Goal: Task Accomplishment & Management: Use online tool/utility

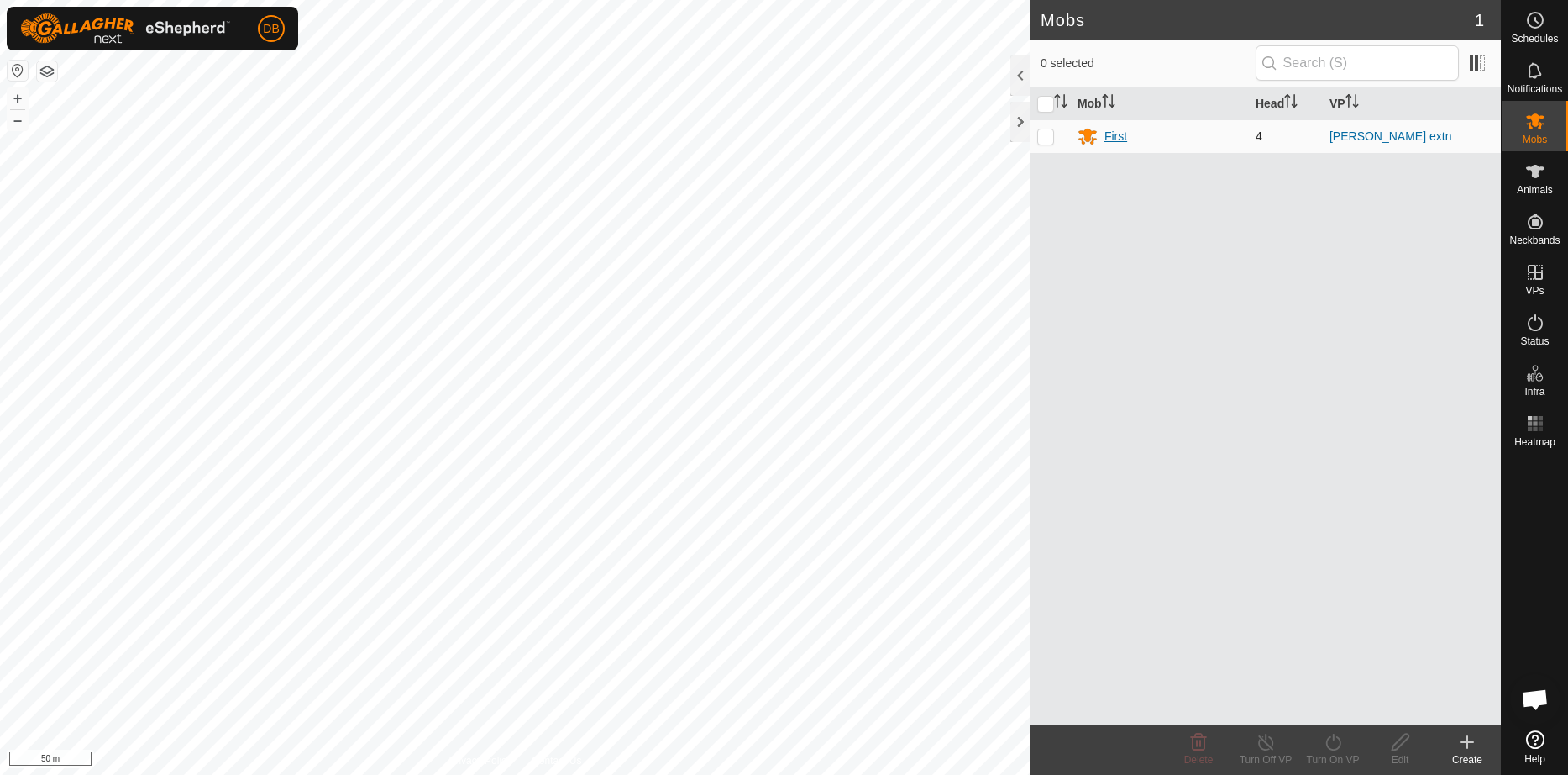
click at [1115, 133] on div "First" at bounding box center [1116, 136] width 23 height 18
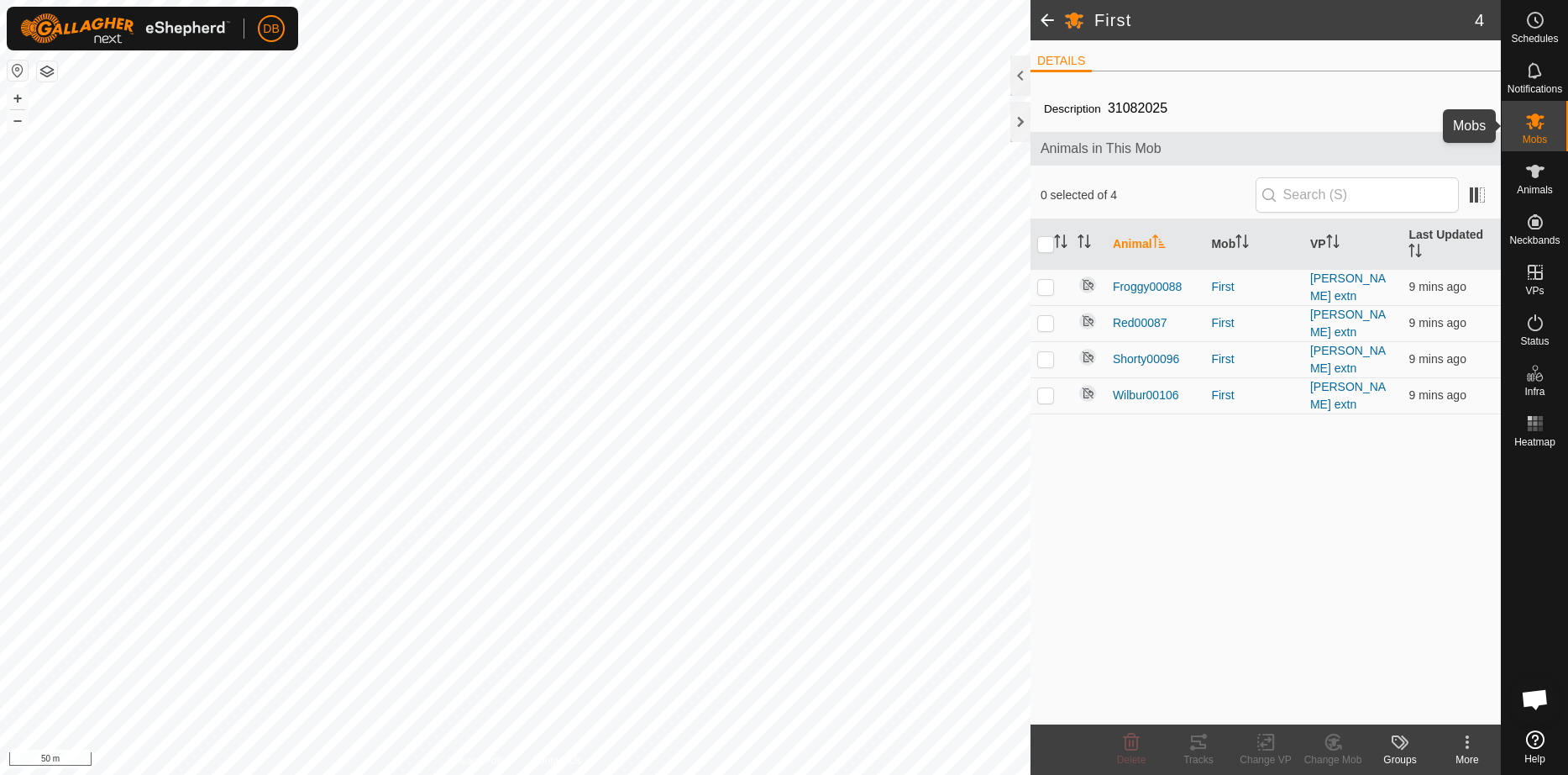
click at [1530, 138] on span "Mobs" at bounding box center [1534, 139] width 24 height 10
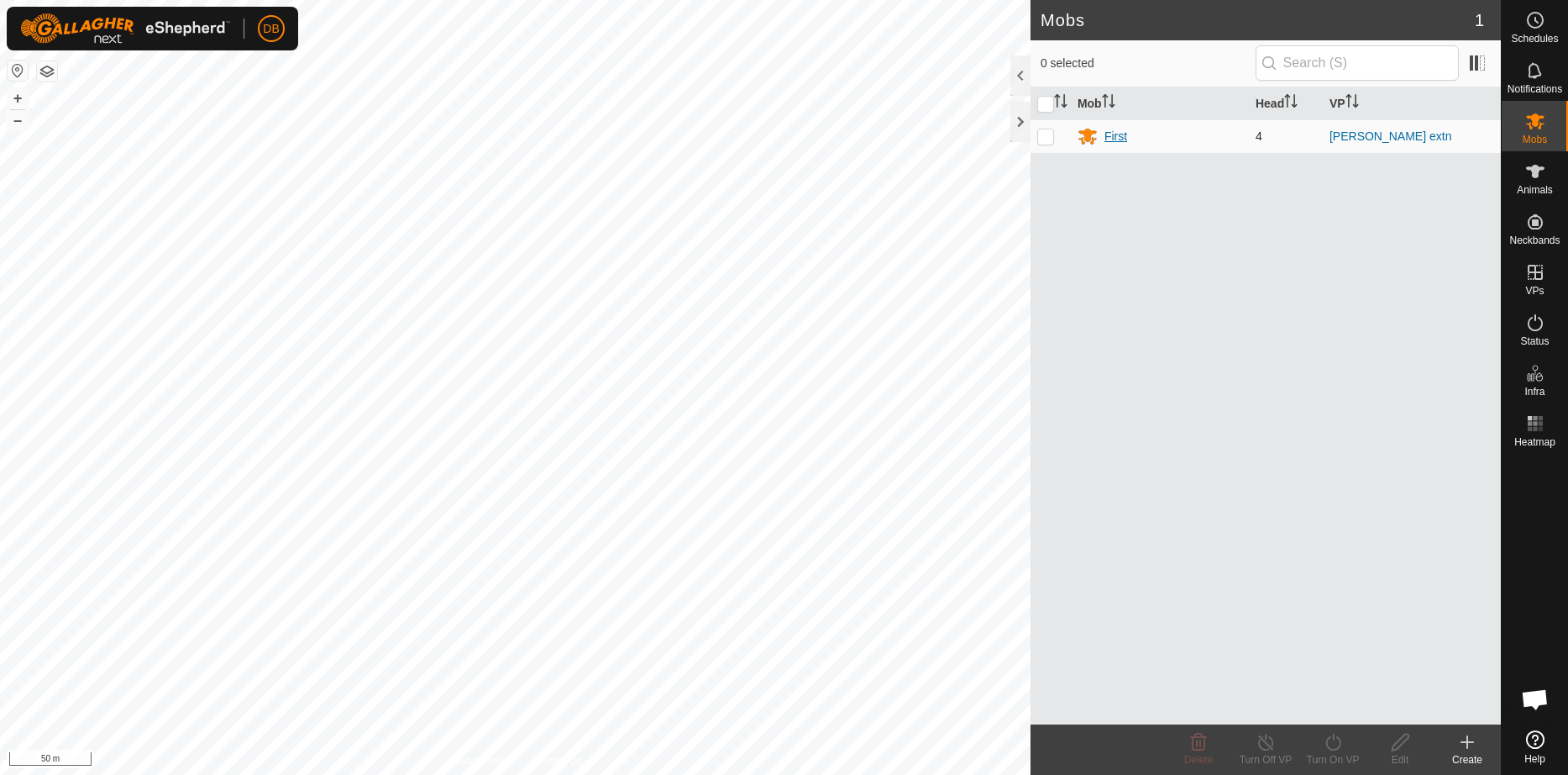
click at [1116, 138] on div "First" at bounding box center [1116, 136] width 23 height 18
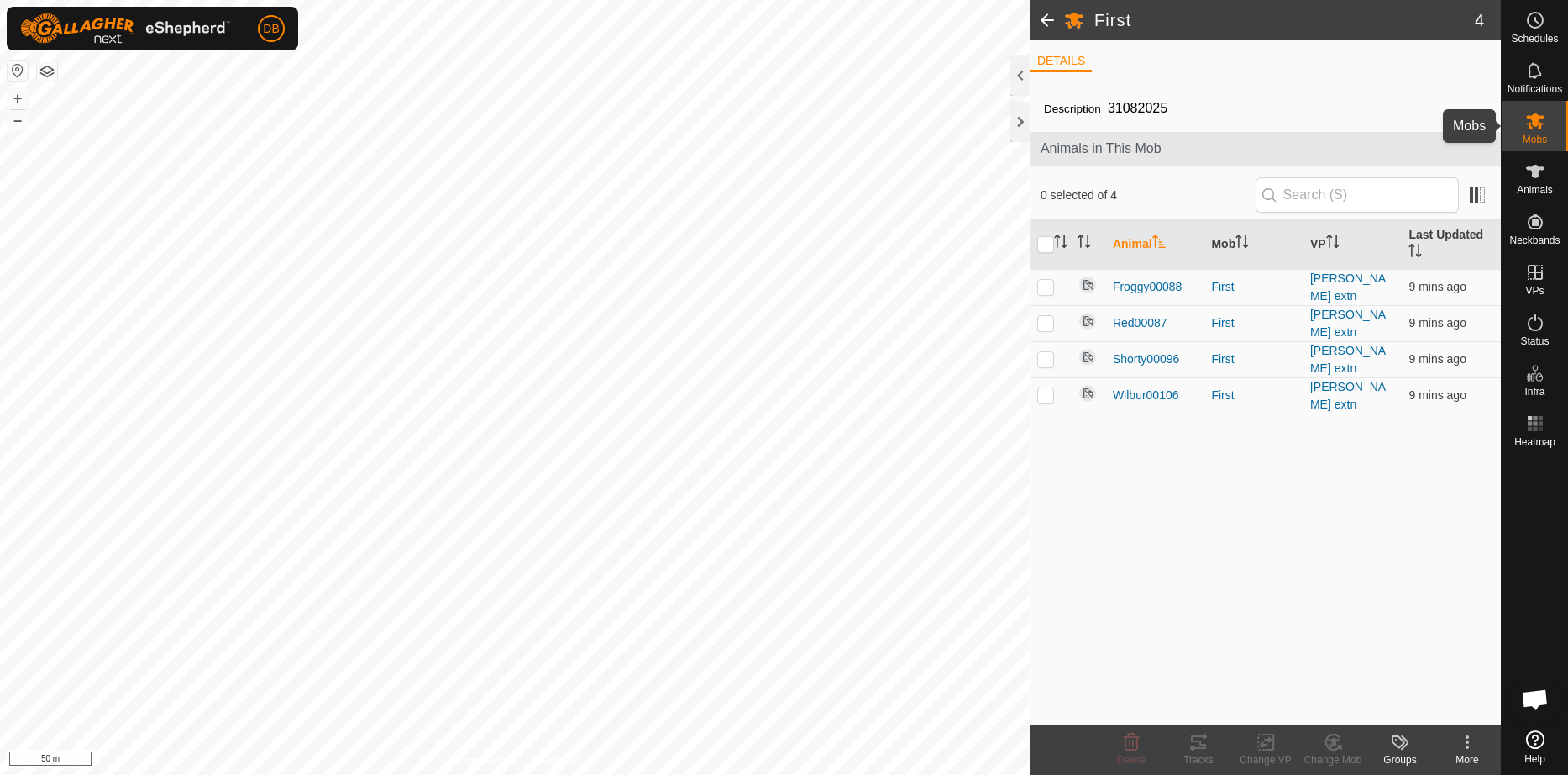
click at [1541, 138] on span "Mobs" at bounding box center [1534, 139] width 24 height 10
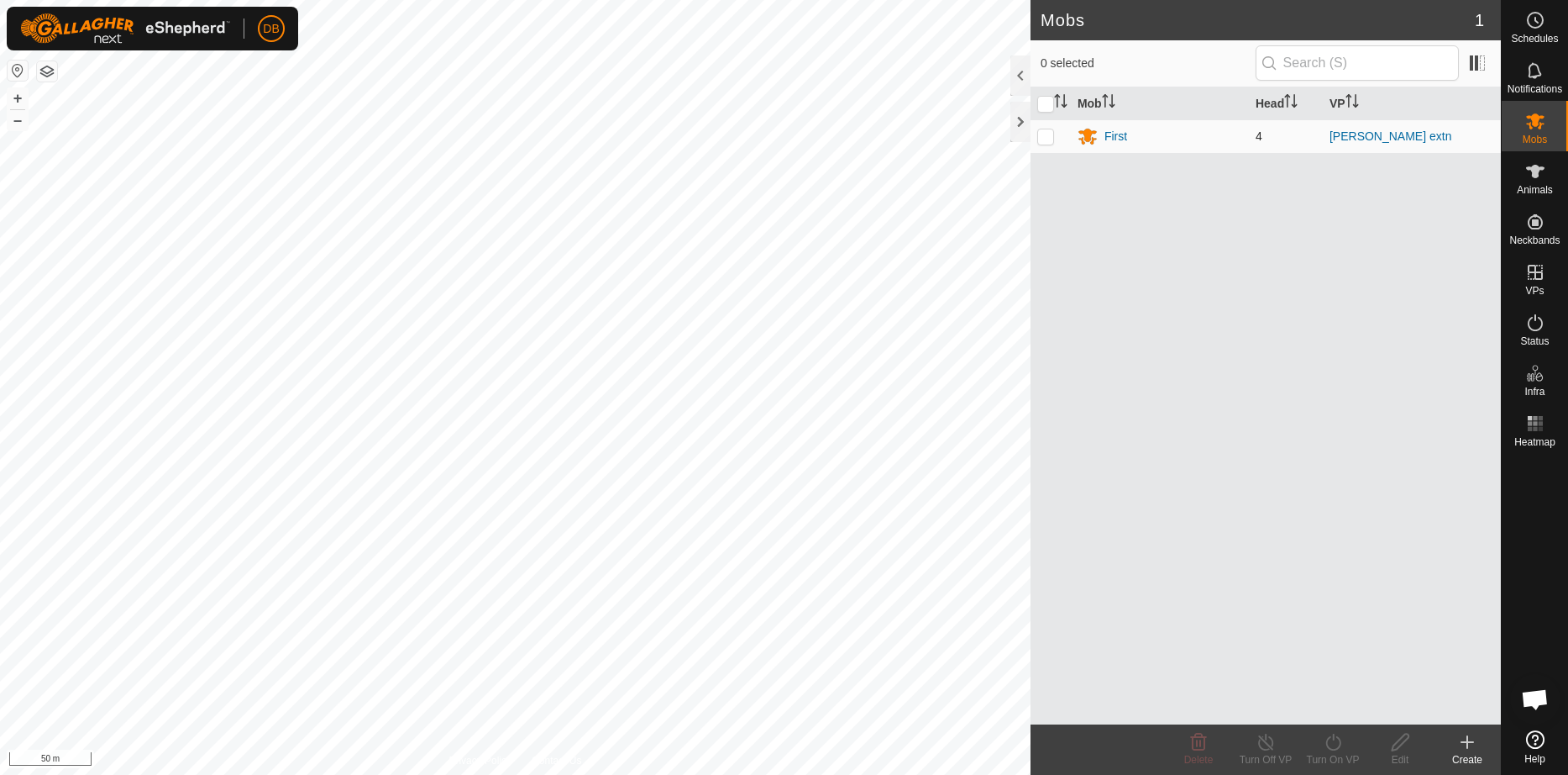
click at [1044, 133] on p-checkbox at bounding box center [1045, 136] width 17 height 14
checkbox input "true"
click at [1330, 757] on div "Turn On VP" at bounding box center [1333, 759] width 68 height 15
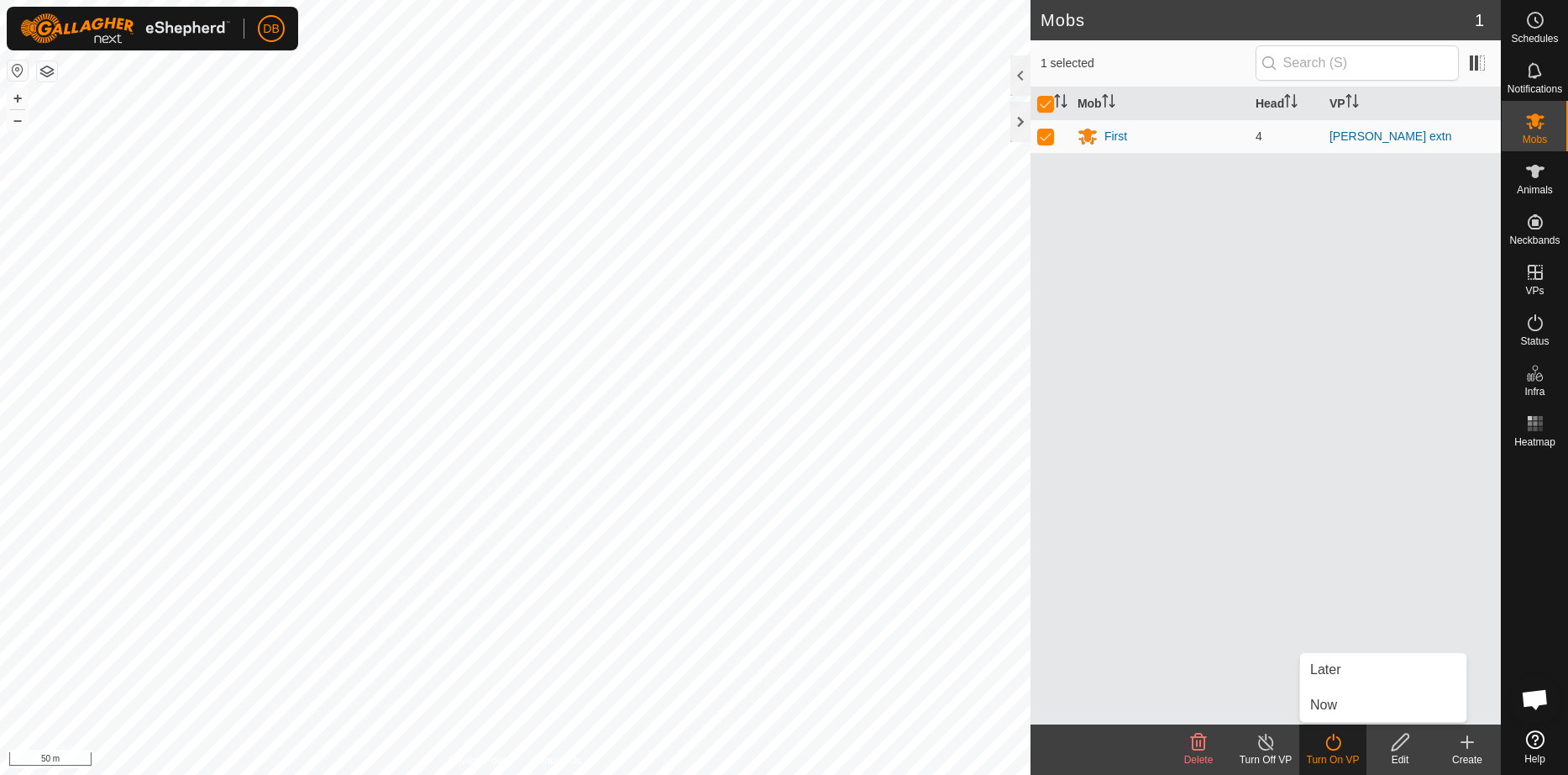
click at [1272, 756] on div "Turn Off VP" at bounding box center [1266, 759] width 68 height 15
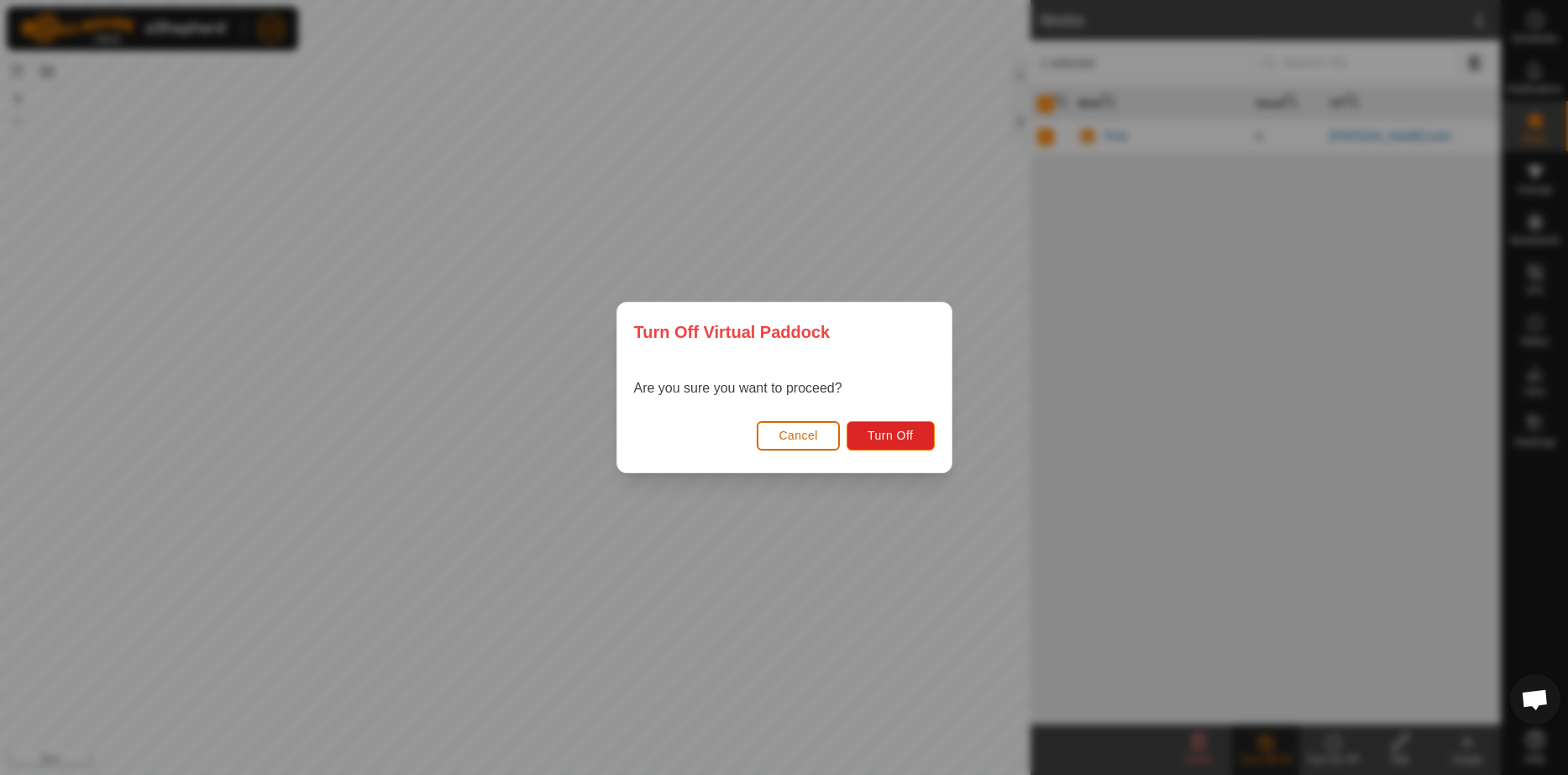
click at [804, 432] on span "Cancel" at bounding box center [798, 436] width 40 height 14
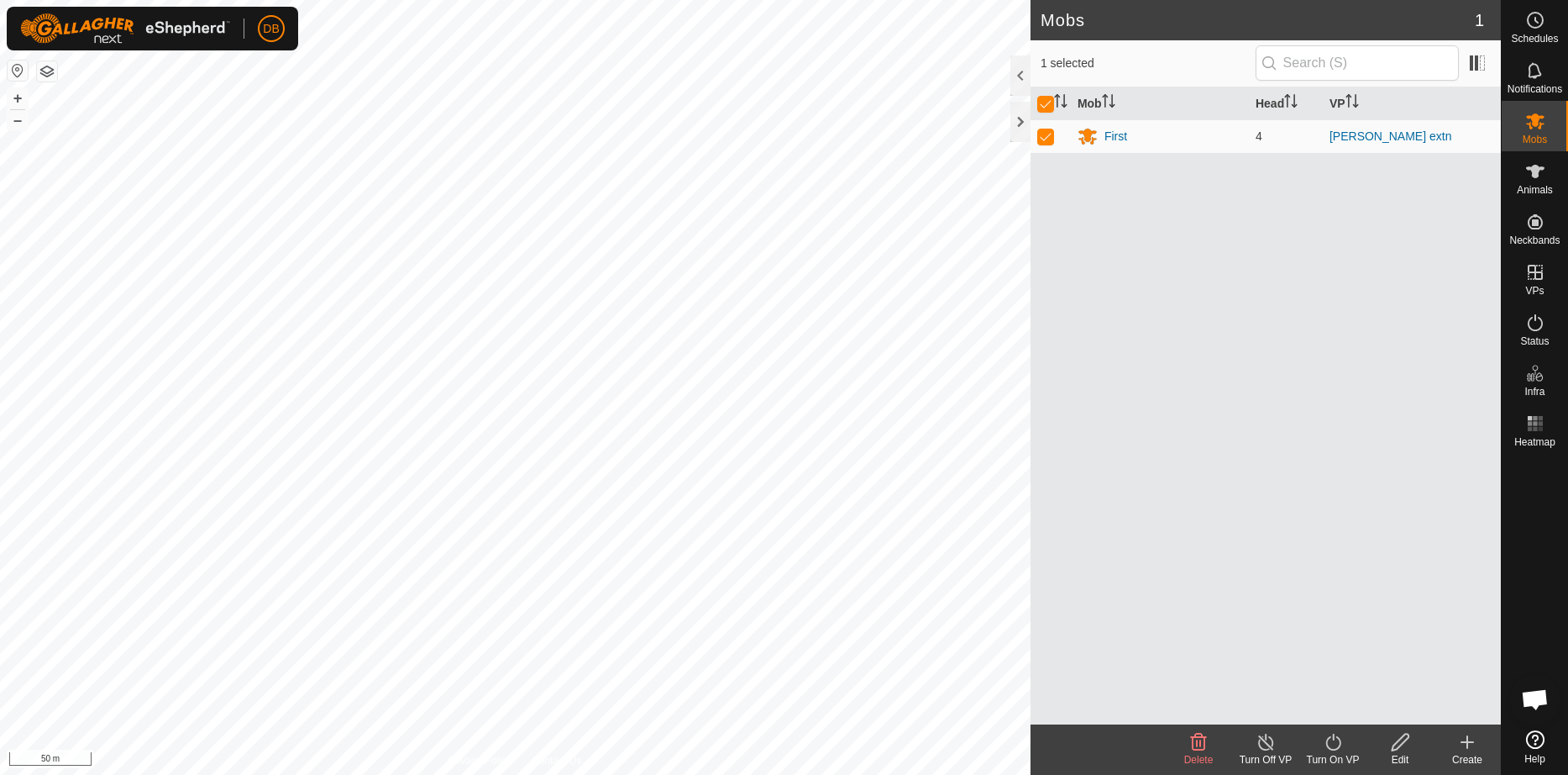
click at [1332, 752] on div "Turn On VP" at bounding box center [1333, 759] width 68 height 15
click at [1330, 701] on link "Now" at bounding box center [1382, 705] width 166 height 34
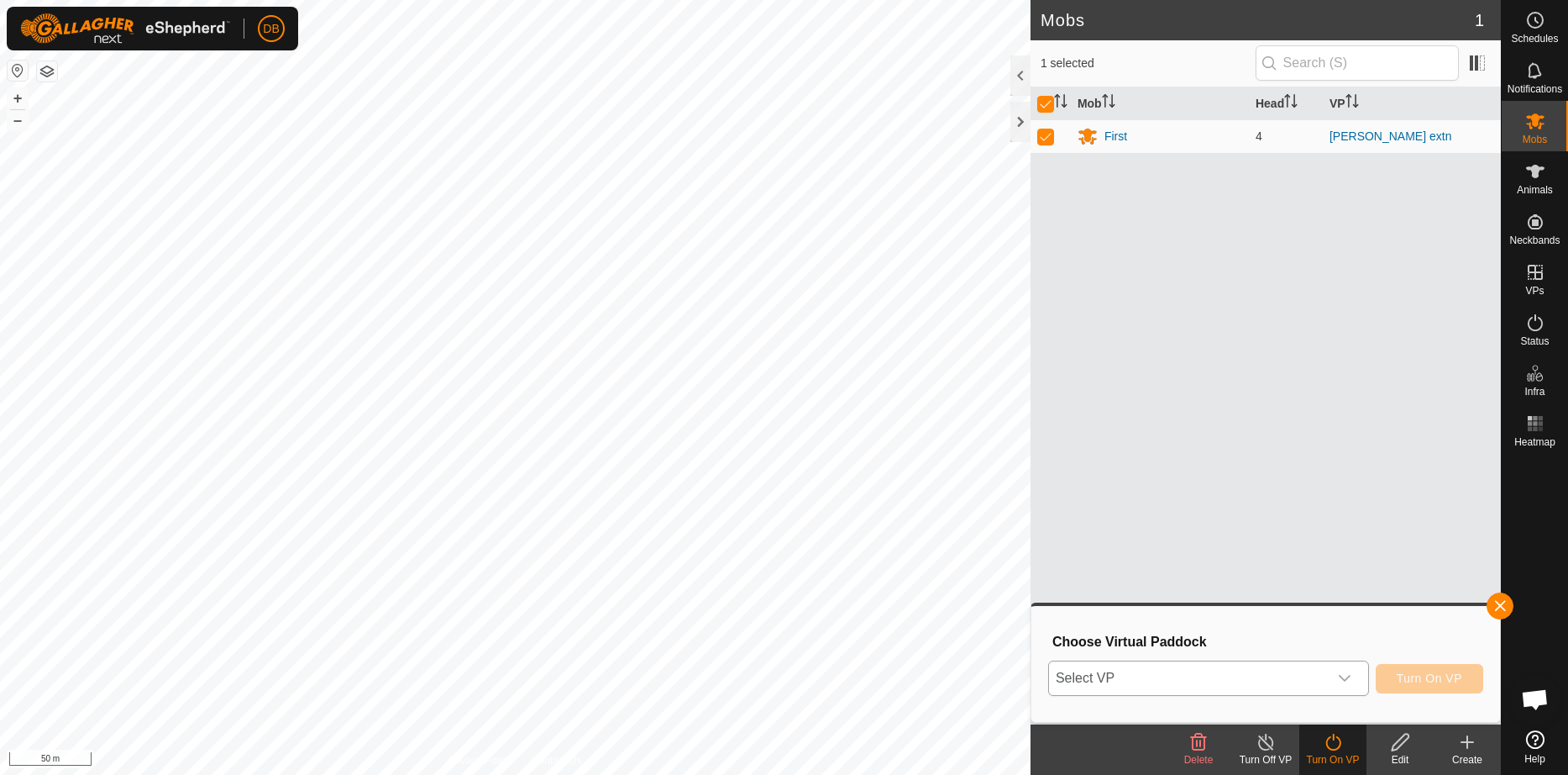
click at [1344, 677] on icon "dropdown trigger" at bounding box center [1344, 678] width 14 height 14
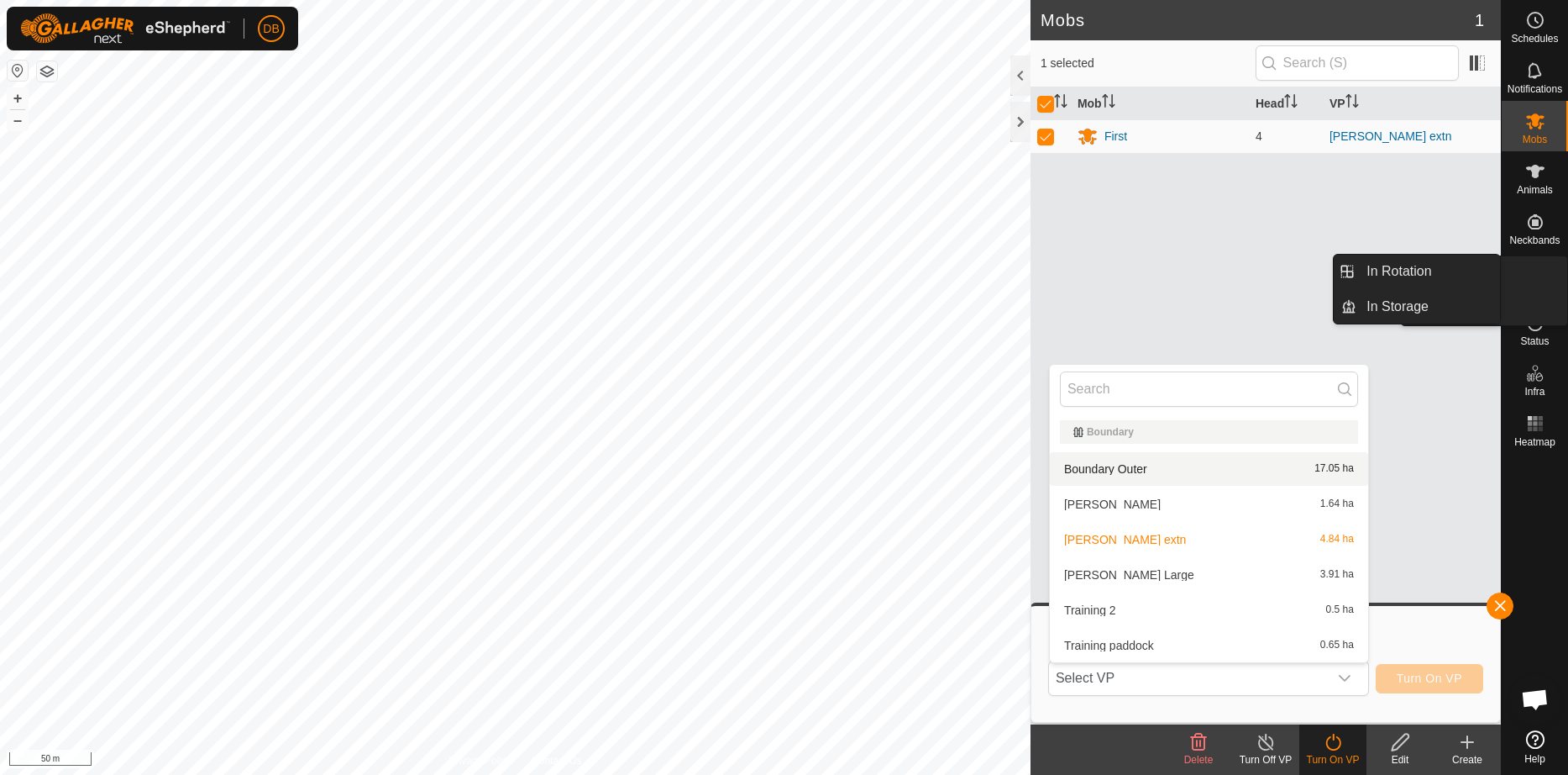
click at [1530, 278] on link "In Rotation" at bounding box center [1494, 274] width 143 height 34
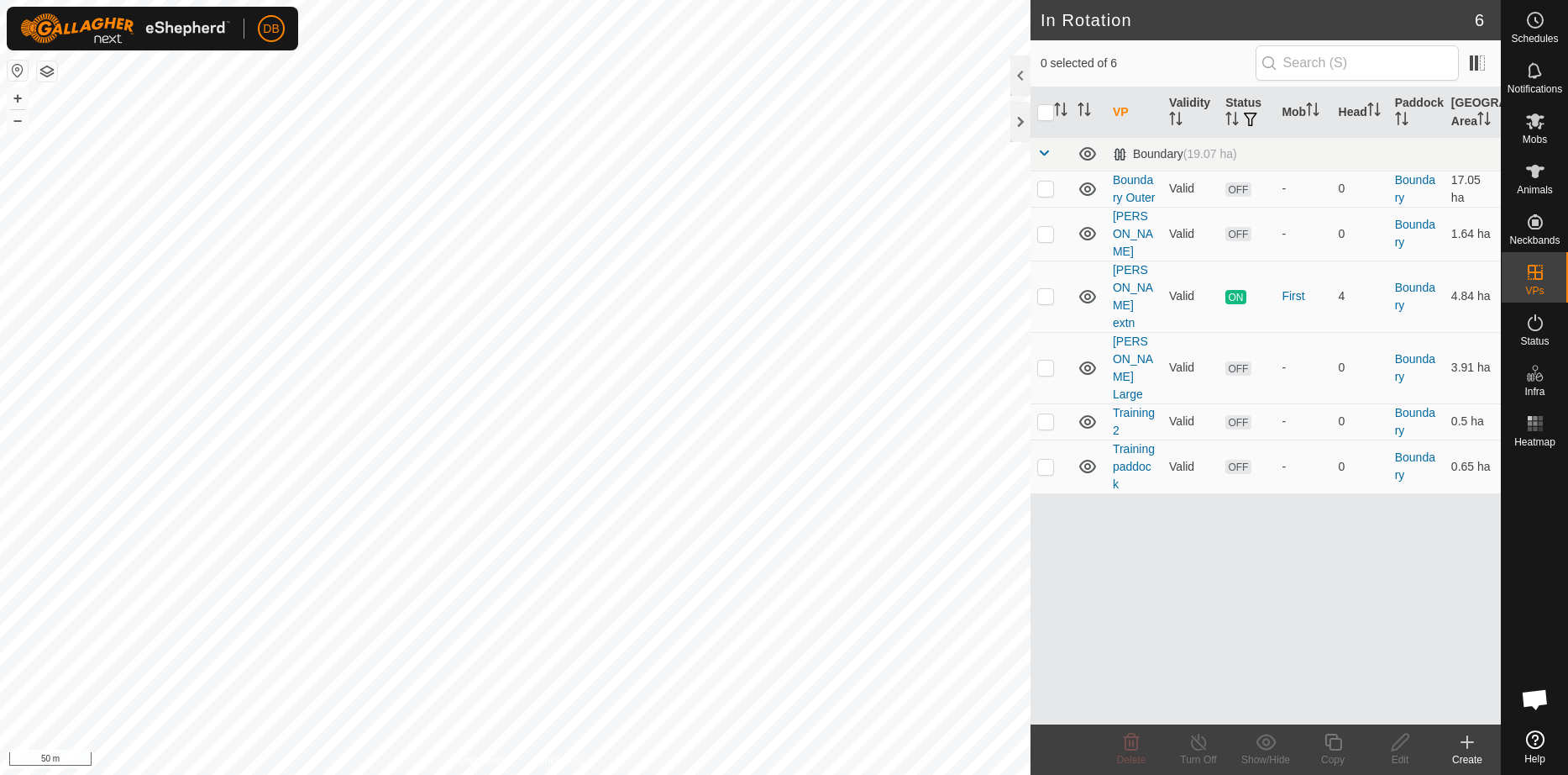
click at [46, 71] on button "button" at bounding box center [47, 72] width 20 height 20
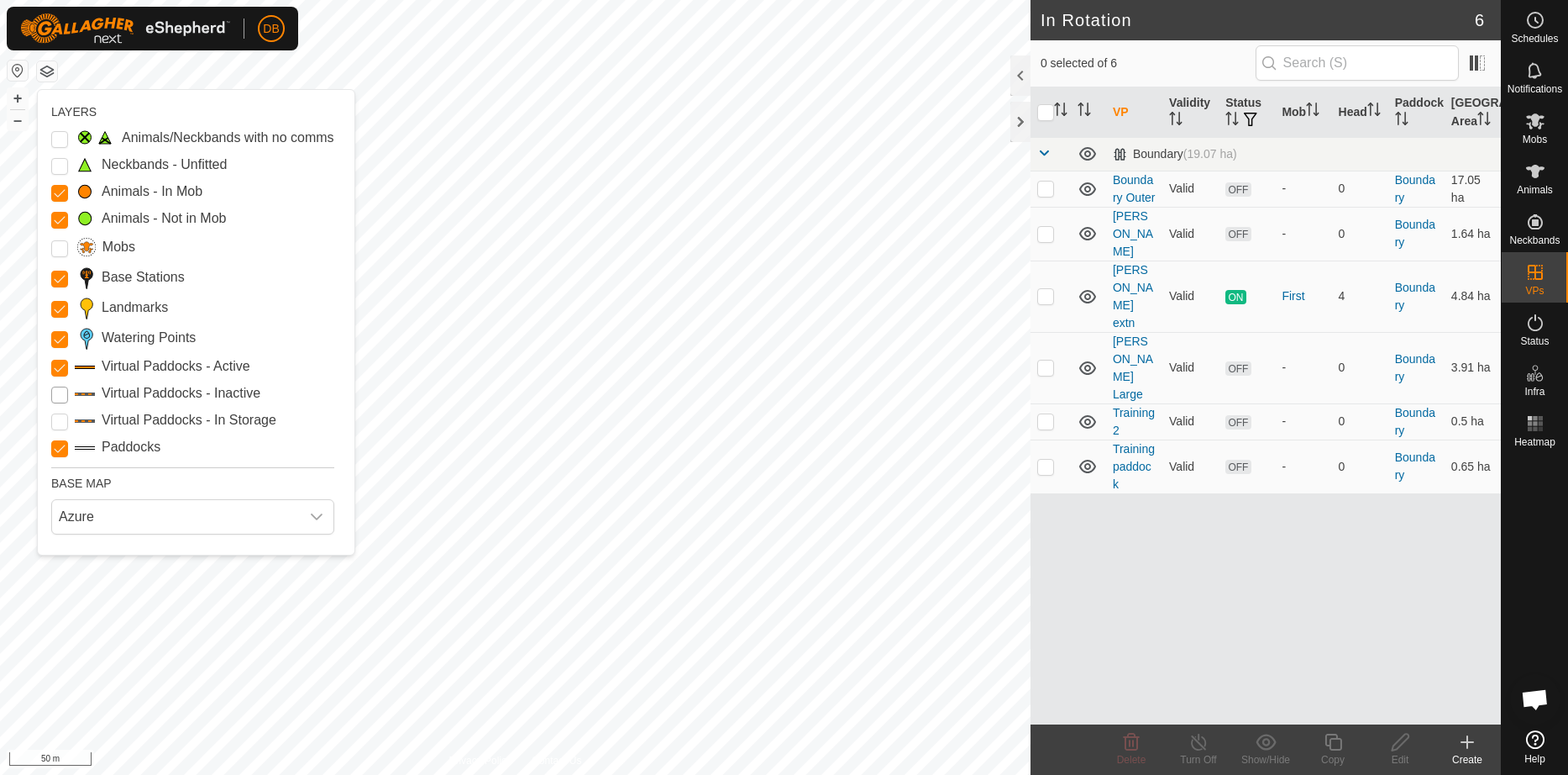
click at [62, 403] on Inactive "Virtual Paddocks - Inactive" at bounding box center [60, 394] width 17 height 17
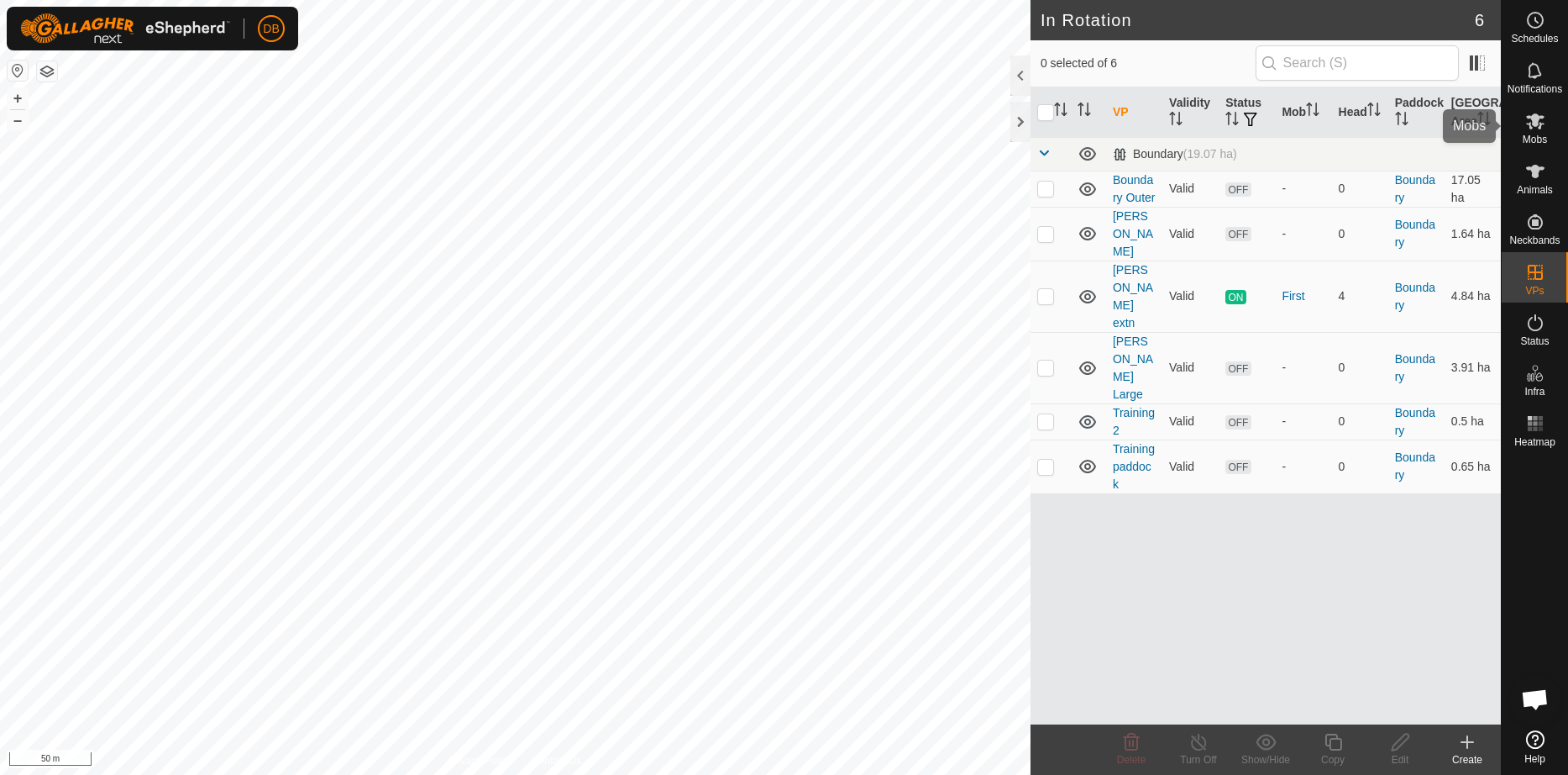
click at [1542, 131] on es-mob-svg-icon at bounding box center [1535, 120] width 30 height 27
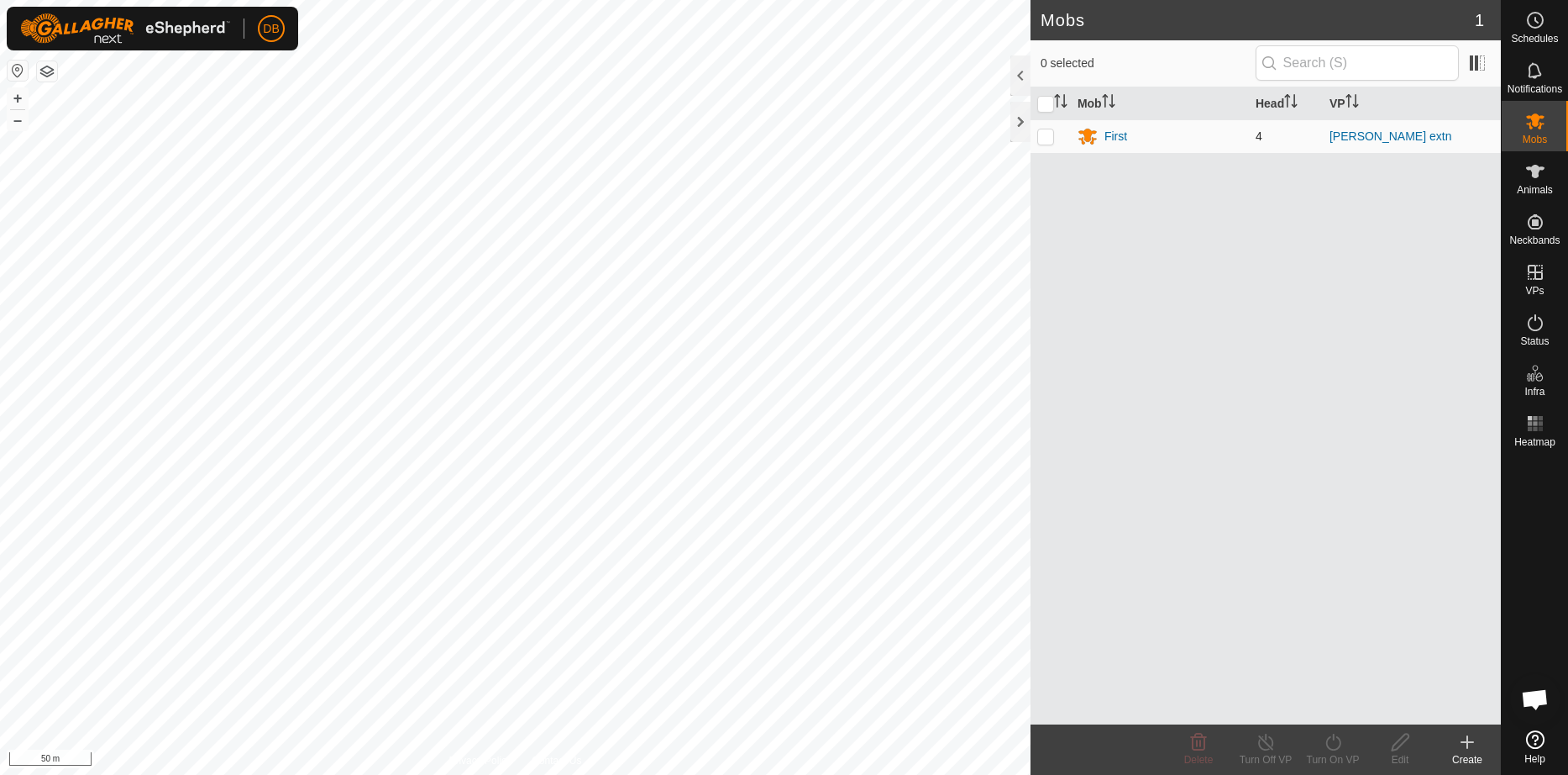
click at [1051, 135] on p-checkbox at bounding box center [1045, 136] width 17 height 14
checkbox input "true"
click at [1051, 135] on p-checkbox at bounding box center [1045, 136] width 17 height 14
checkbox input "false"
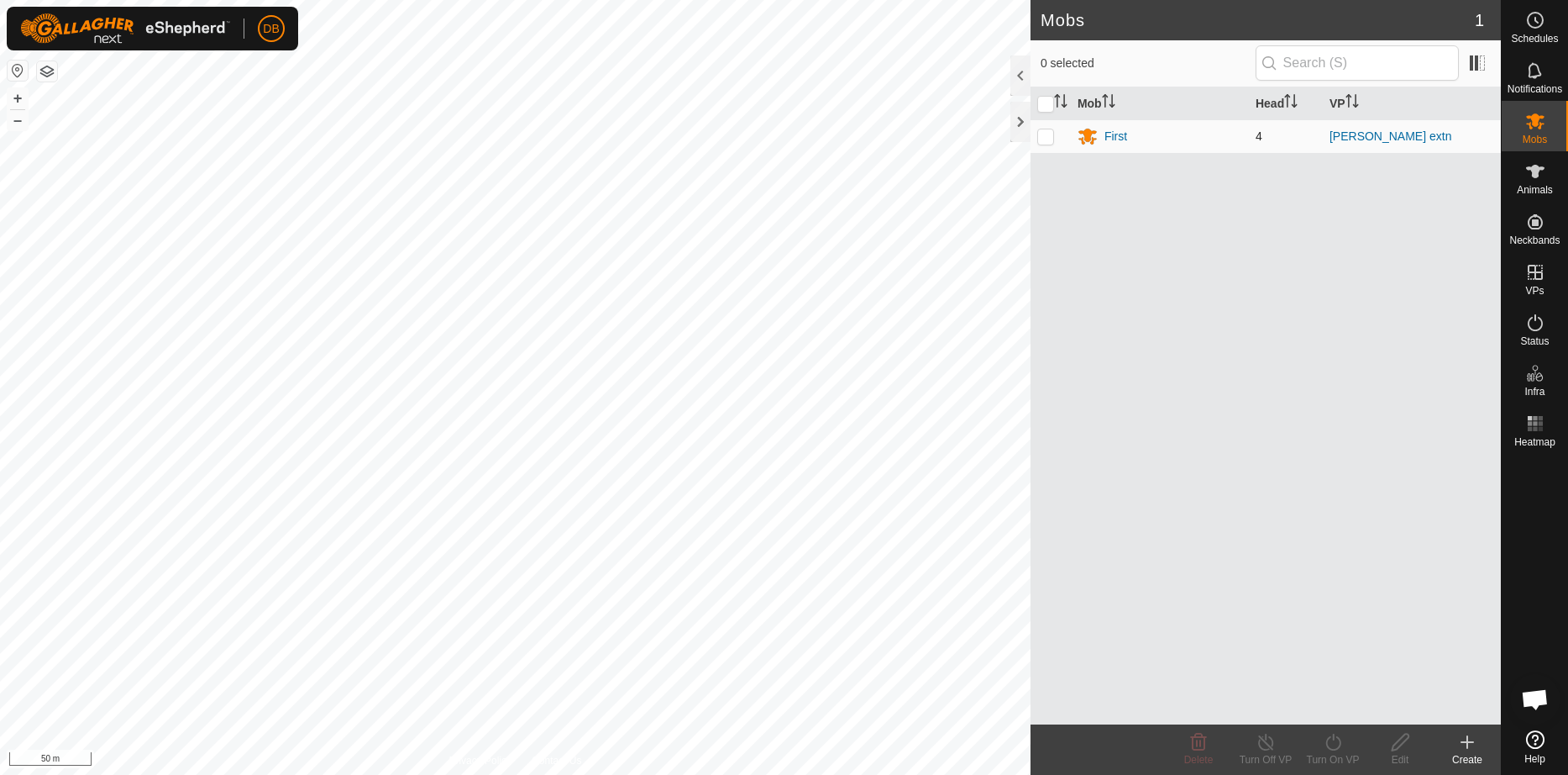
checkbox input "false"
click at [1044, 138] on p-checkbox at bounding box center [1045, 136] width 17 height 14
checkbox input "true"
click at [1333, 746] on icon at bounding box center [1332, 742] width 21 height 20
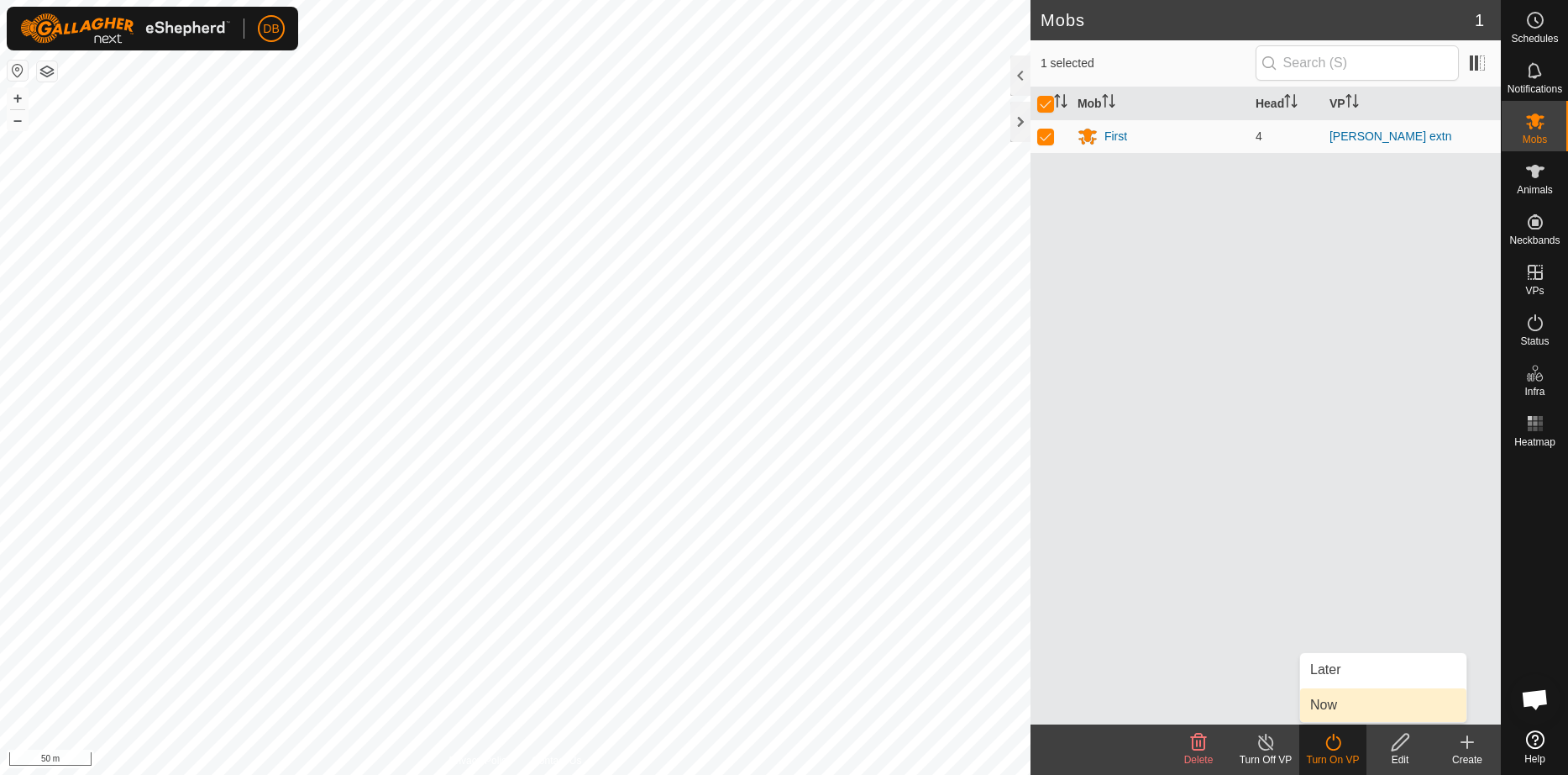
click at [1331, 705] on link "Now" at bounding box center [1382, 705] width 166 height 34
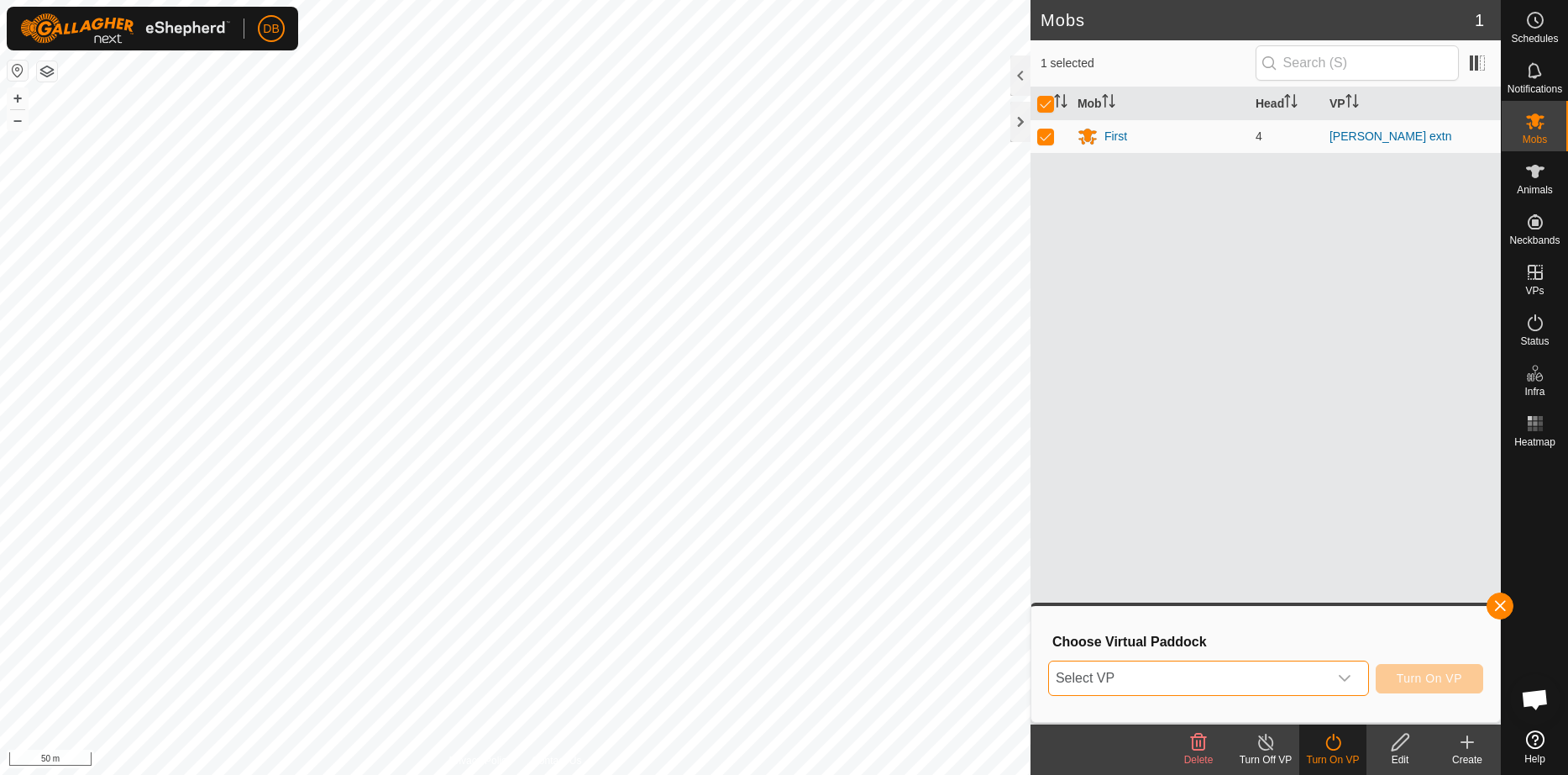
click at [1249, 682] on span "Select VP" at bounding box center [1188, 678] width 278 height 34
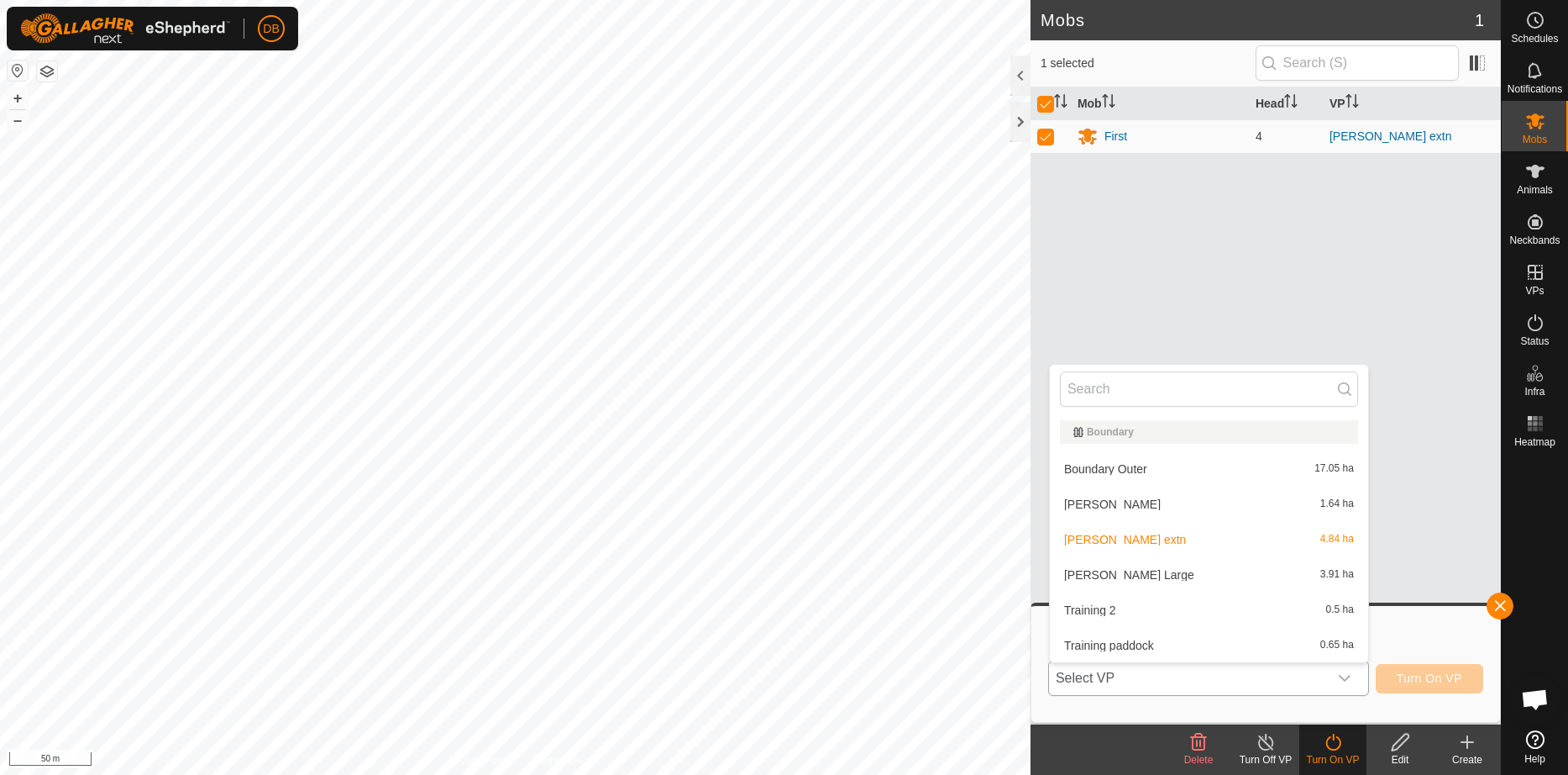
click at [1102, 576] on li "Knoll Large 3.91 ha" at bounding box center [1209, 575] width 318 height 34
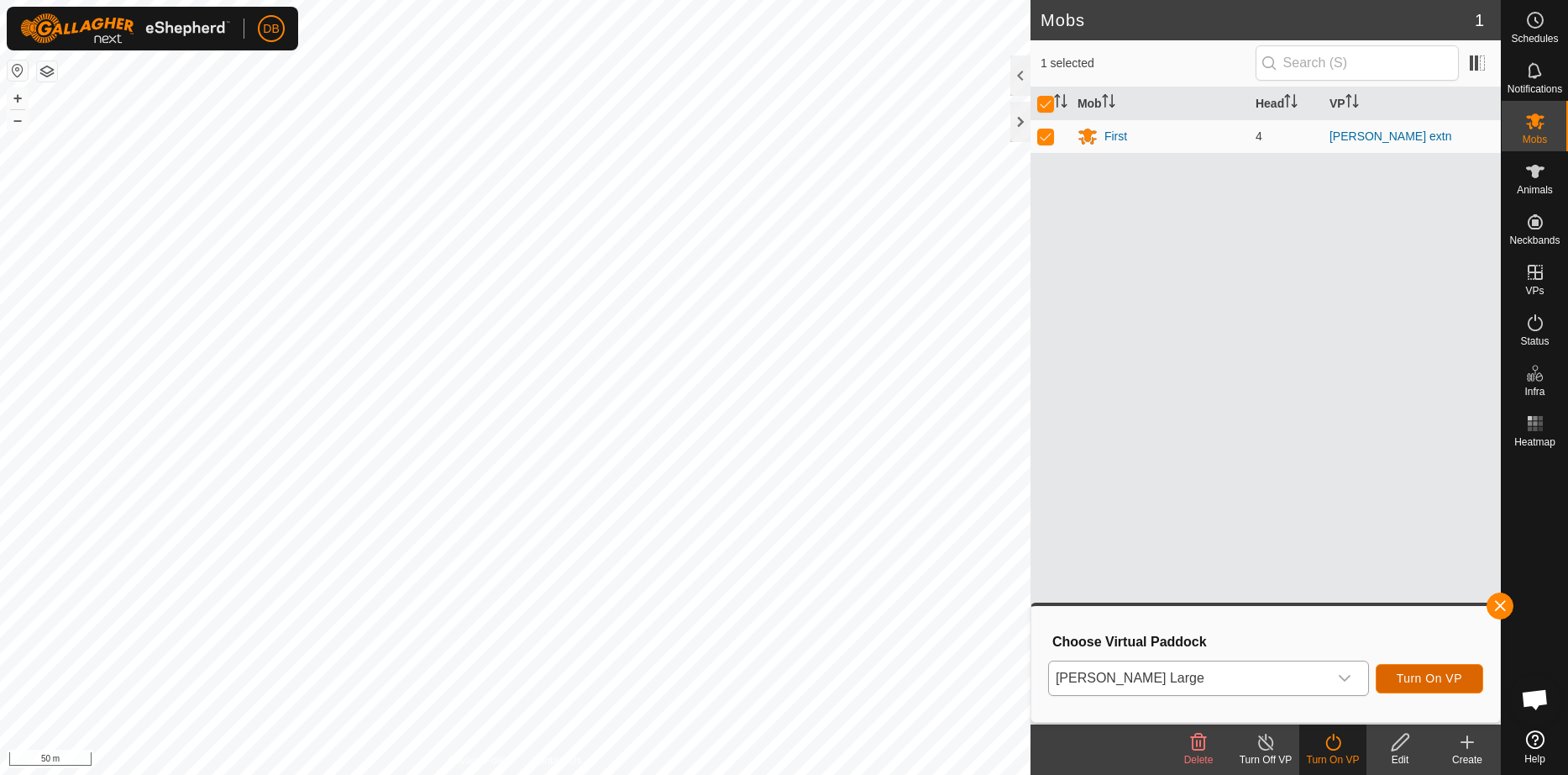
click at [1402, 673] on span "Turn On VP" at bounding box center [1429, 678] width 66 height 14
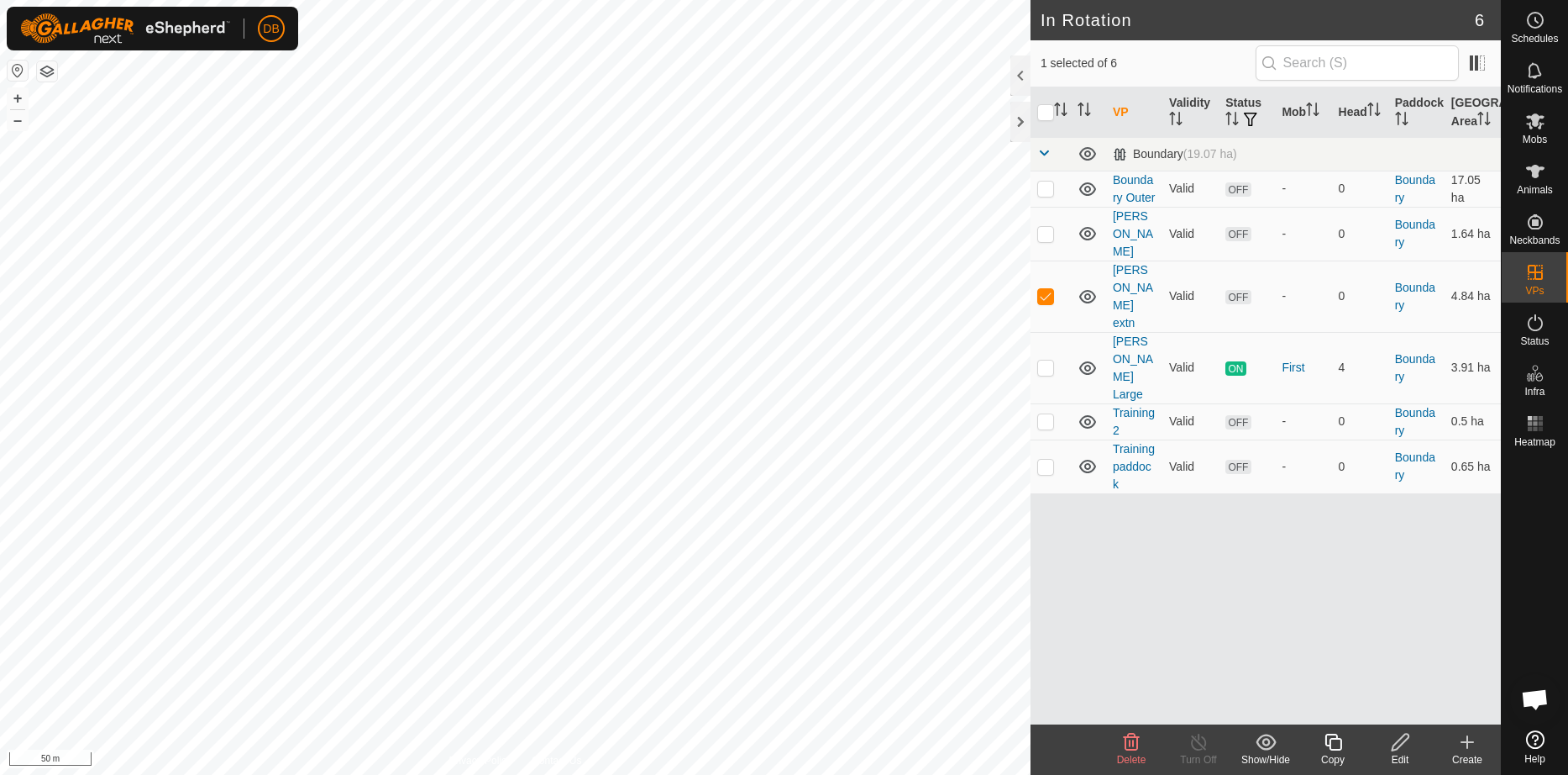
click at [1401, 739] on icon at bounding box center [1400, 742] width 21 height 20
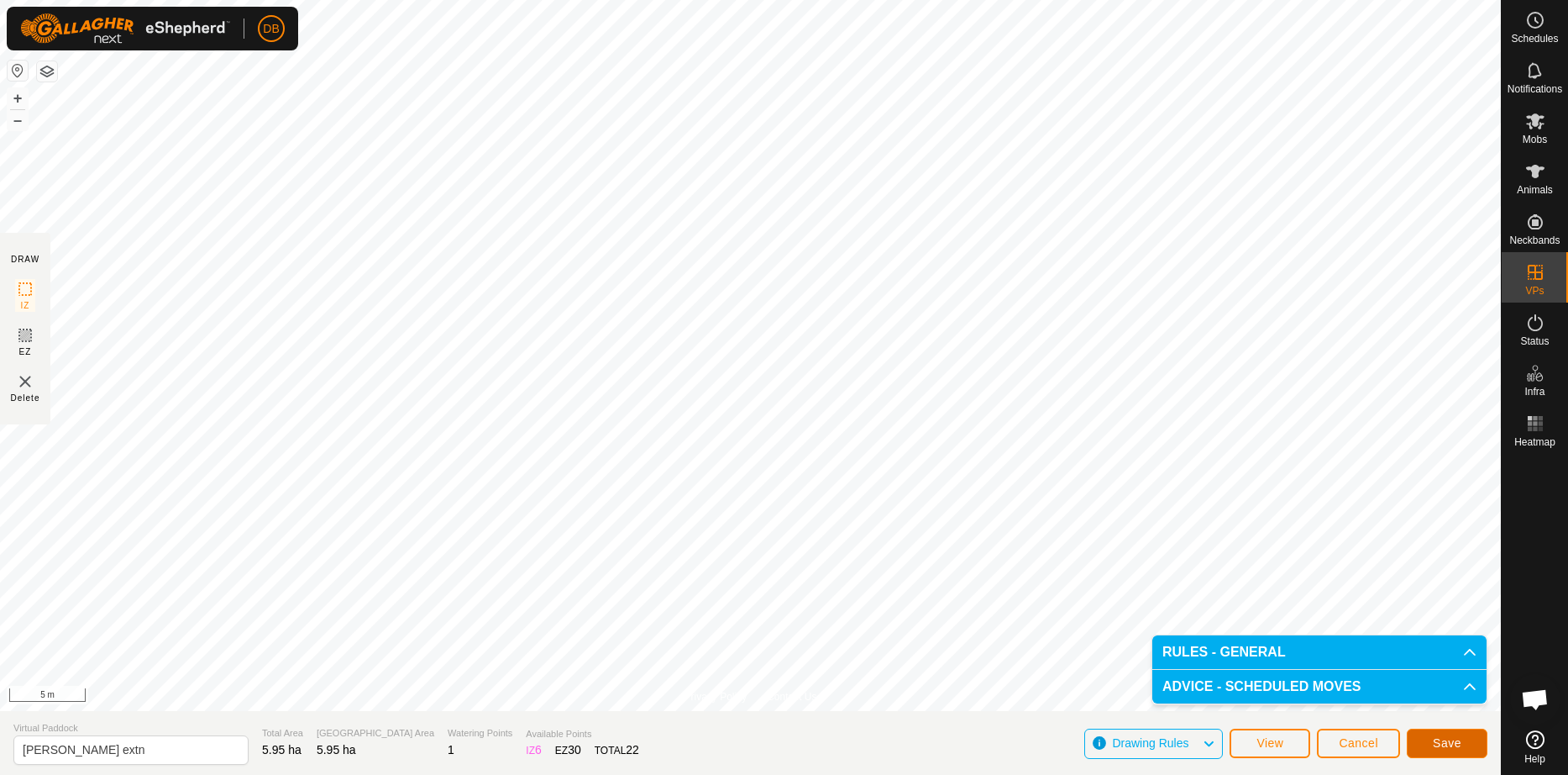
click at [1451, 743] on span "Save" at bounding box center [1447, 743] width 29 height 14
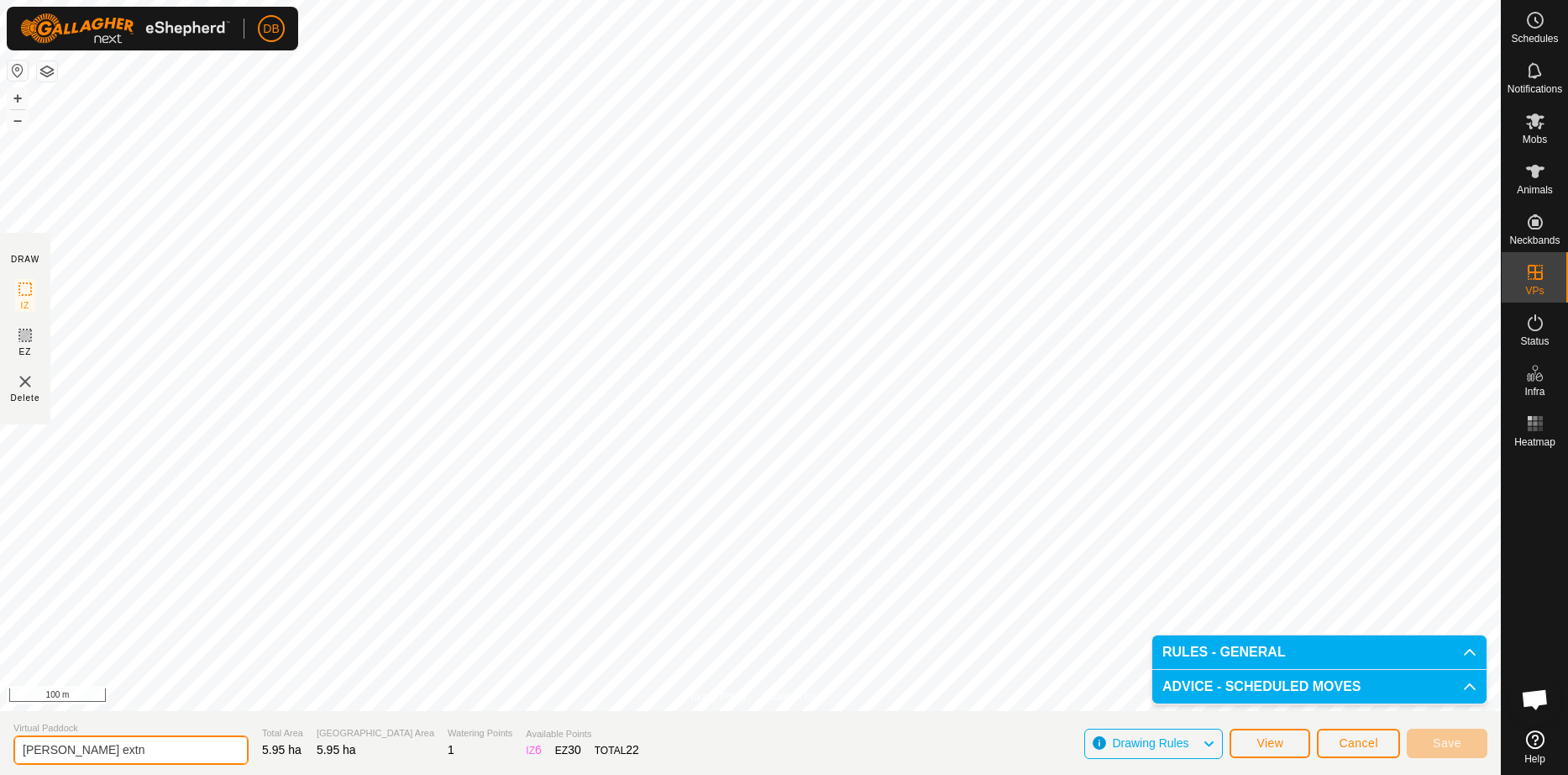
click at [80, 752] on input "[PERSON_NAME] extn" at bounding box center [131, 750] width 235 height 30
type input "[PERSON_NAME] extn1"
click at [1280, 741] on span "View" at bounding box center [1269, 743] width 27 height 14
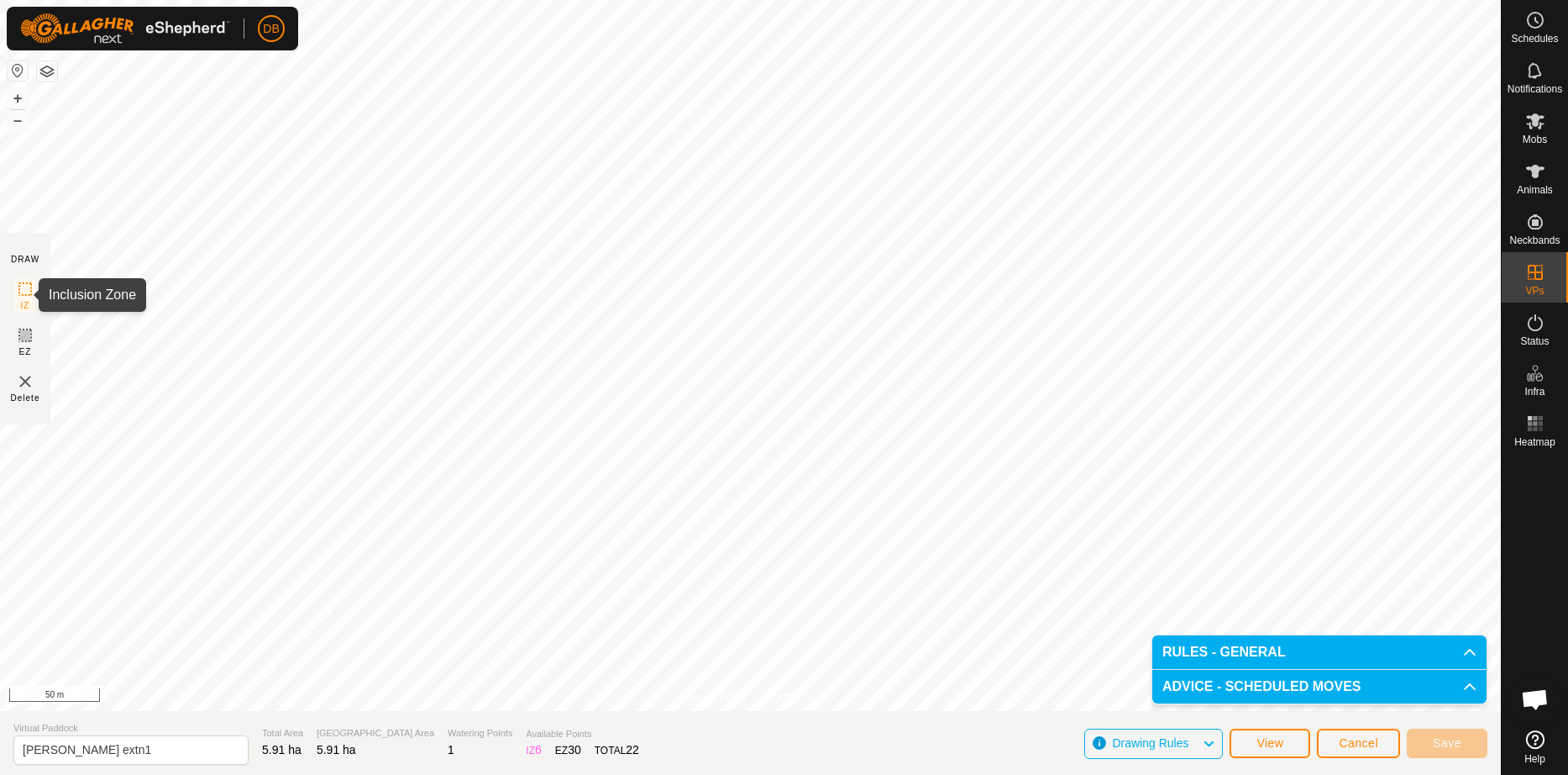
click at [19, 284] on icon at bounding box center [25, 289] width 20 height 20
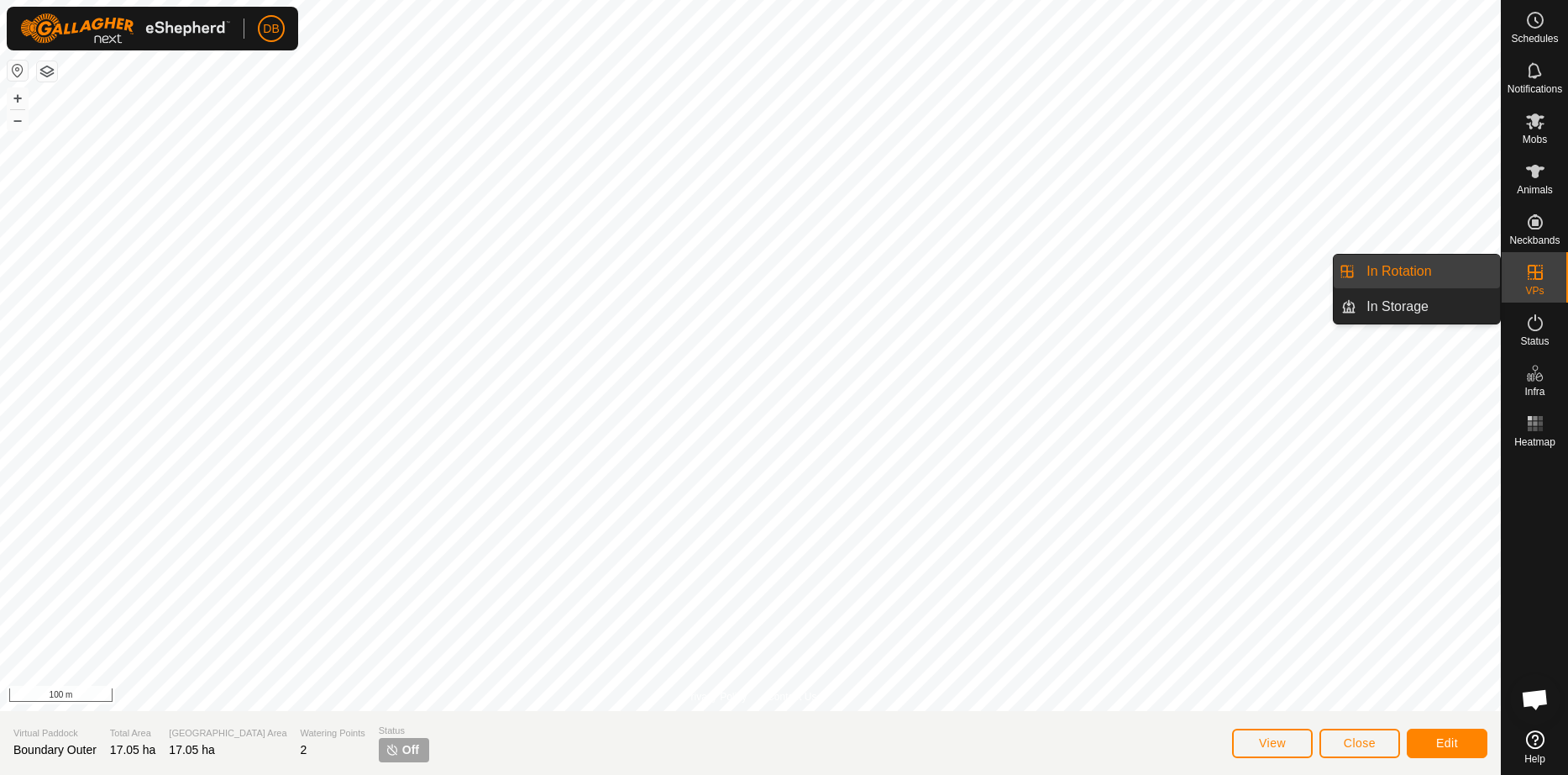
click at [1452, 274] on link "In Rotation" at bounding box center [1428, 272] width 143 height 34
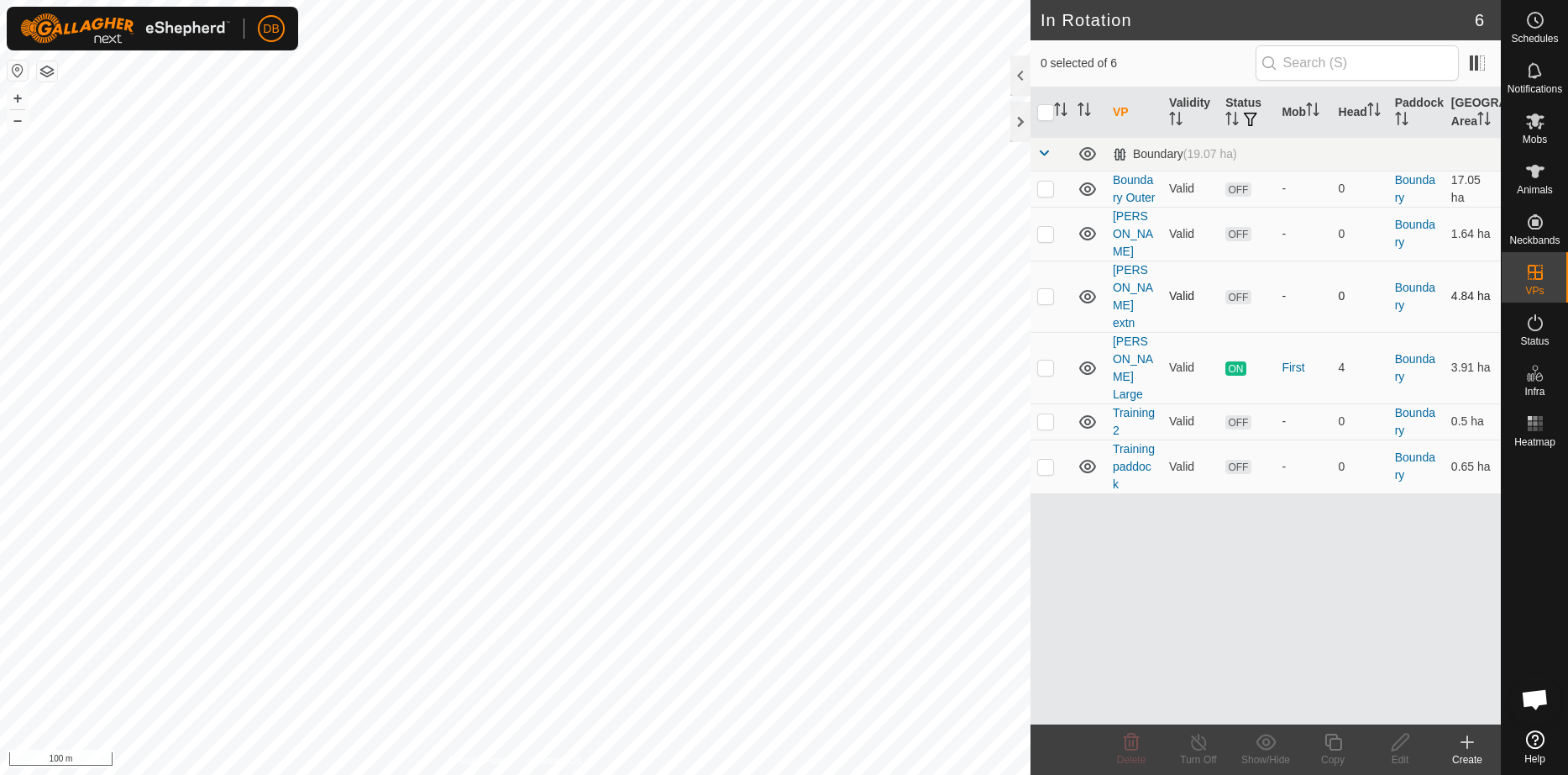
click at [1046, 296] on p-checkbox at bounding box center [1045, 296] width 17 height 14
checkbox input "true"
click at [1396, 746] on icon at bounding box center [1400, 742] width 21 height 20
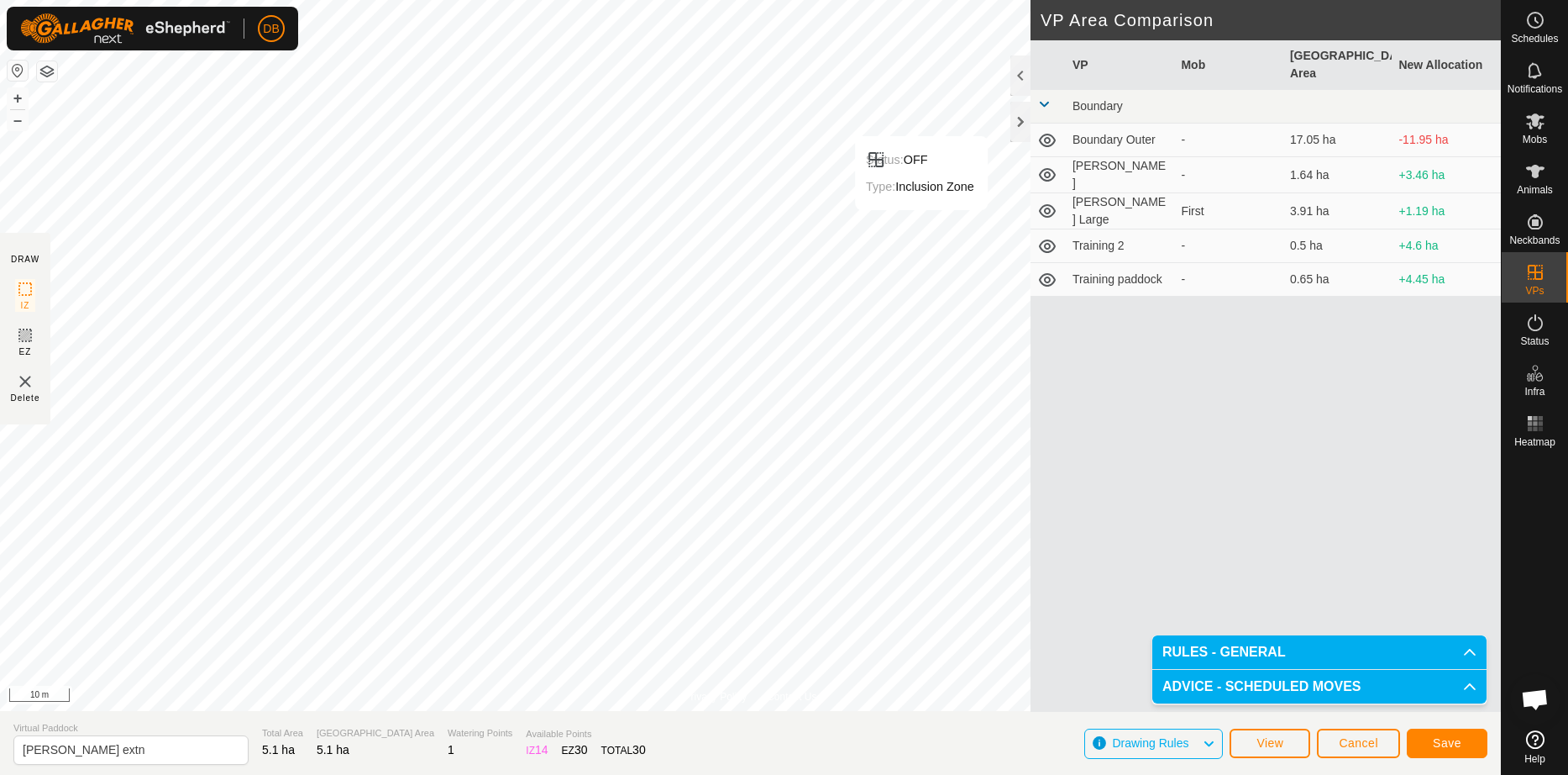
click at [1048, 167] on div "Privacy Policy Contact Us Status: OFF Type: Inclusion Zone + – ⇧ i 10 m DRAW IZ…" at bounding box center [750, 387] width 1500 height 775
click at [1430, 740] on button "Save" at bounding box center [1447, 743] width 81 height 30
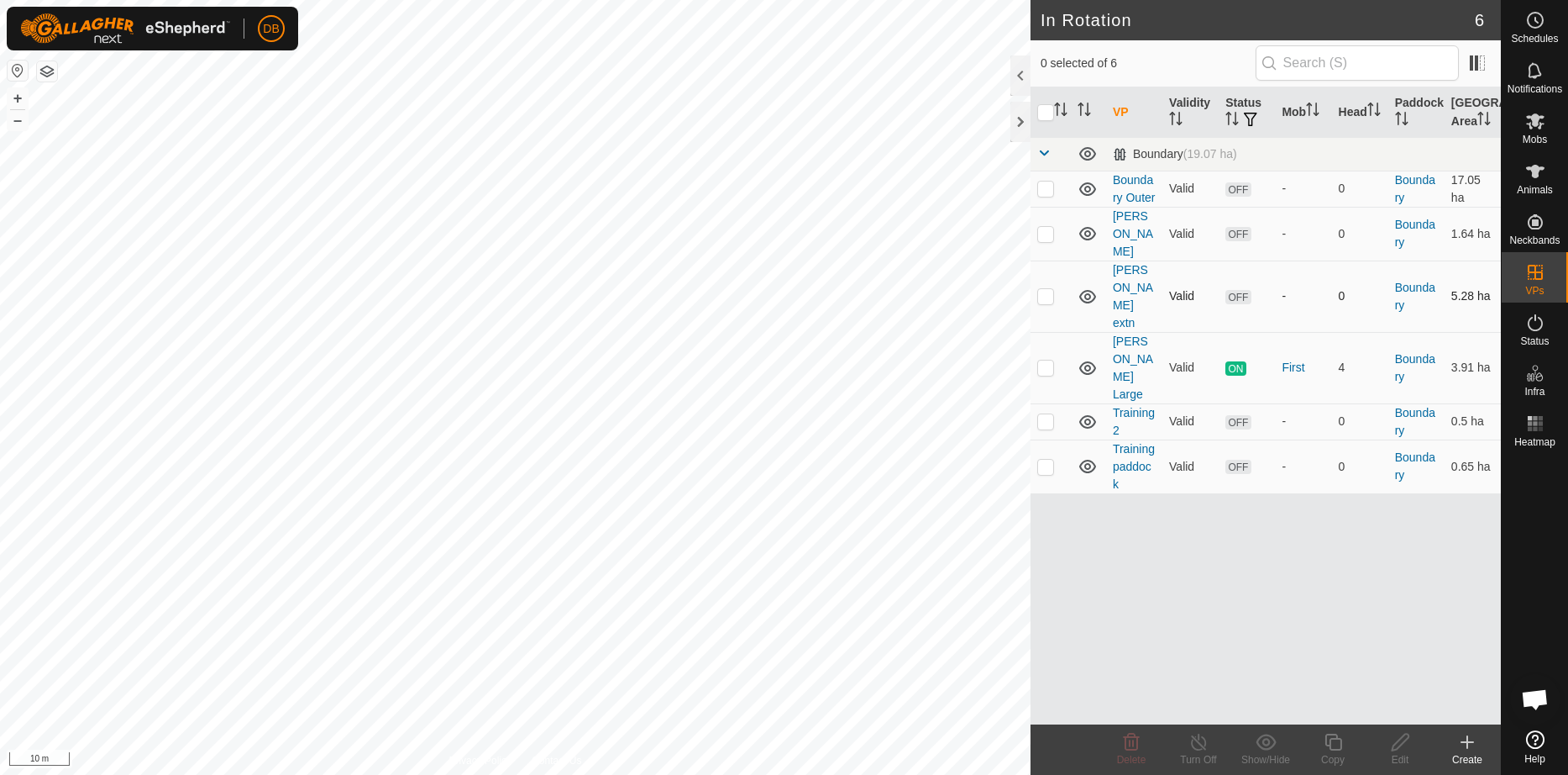
click at [1043, 294] on p-checkbox at bounding box center [1045, 296] width 17 height 14
checkbox input "true"
click at [1402, 742] on icon at bounding box center [1399, 741] width 17 height 17
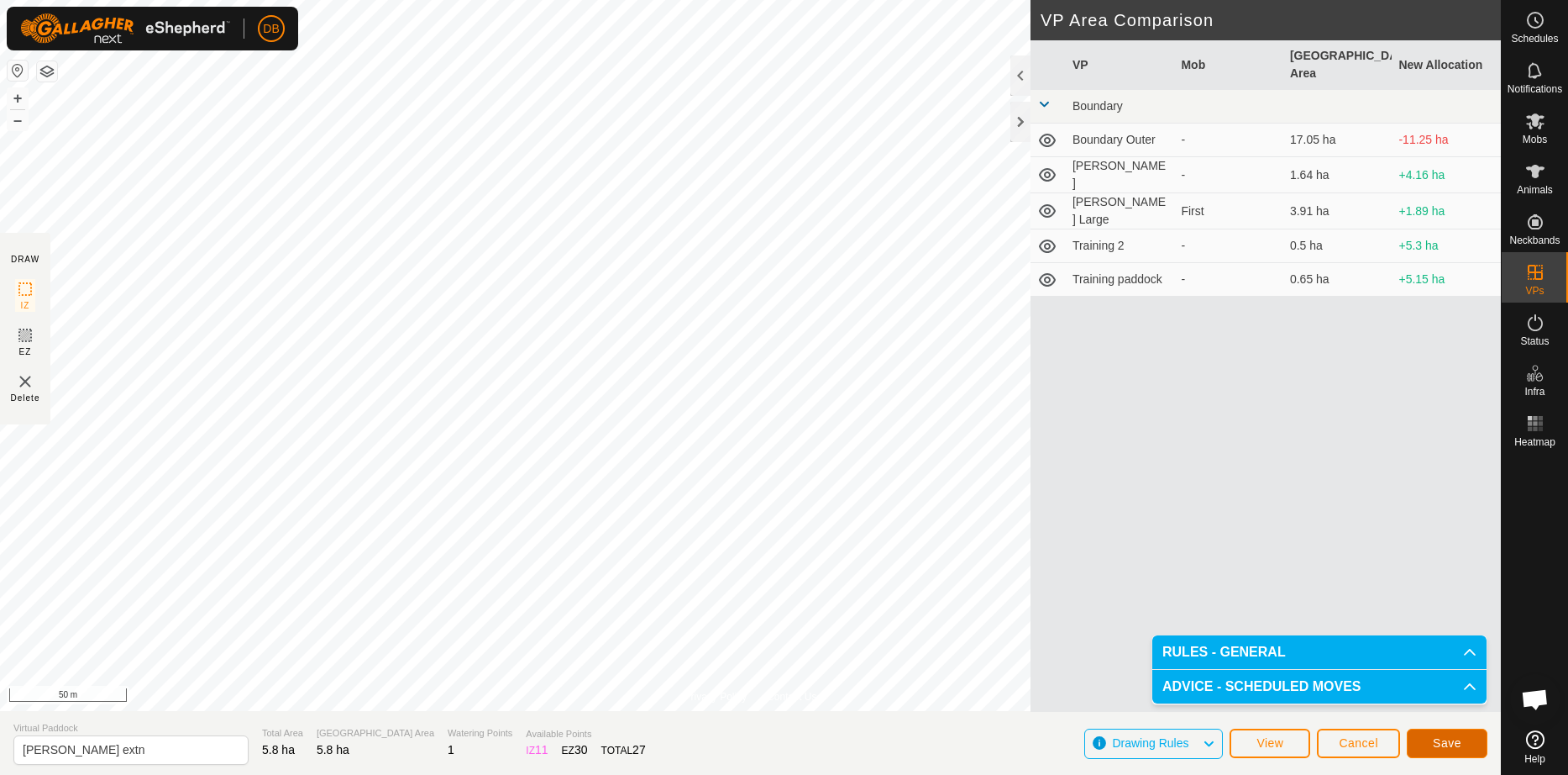
click at [1445, 748] on span "Save" at bounding box center [1447, 743] width 29 height 14
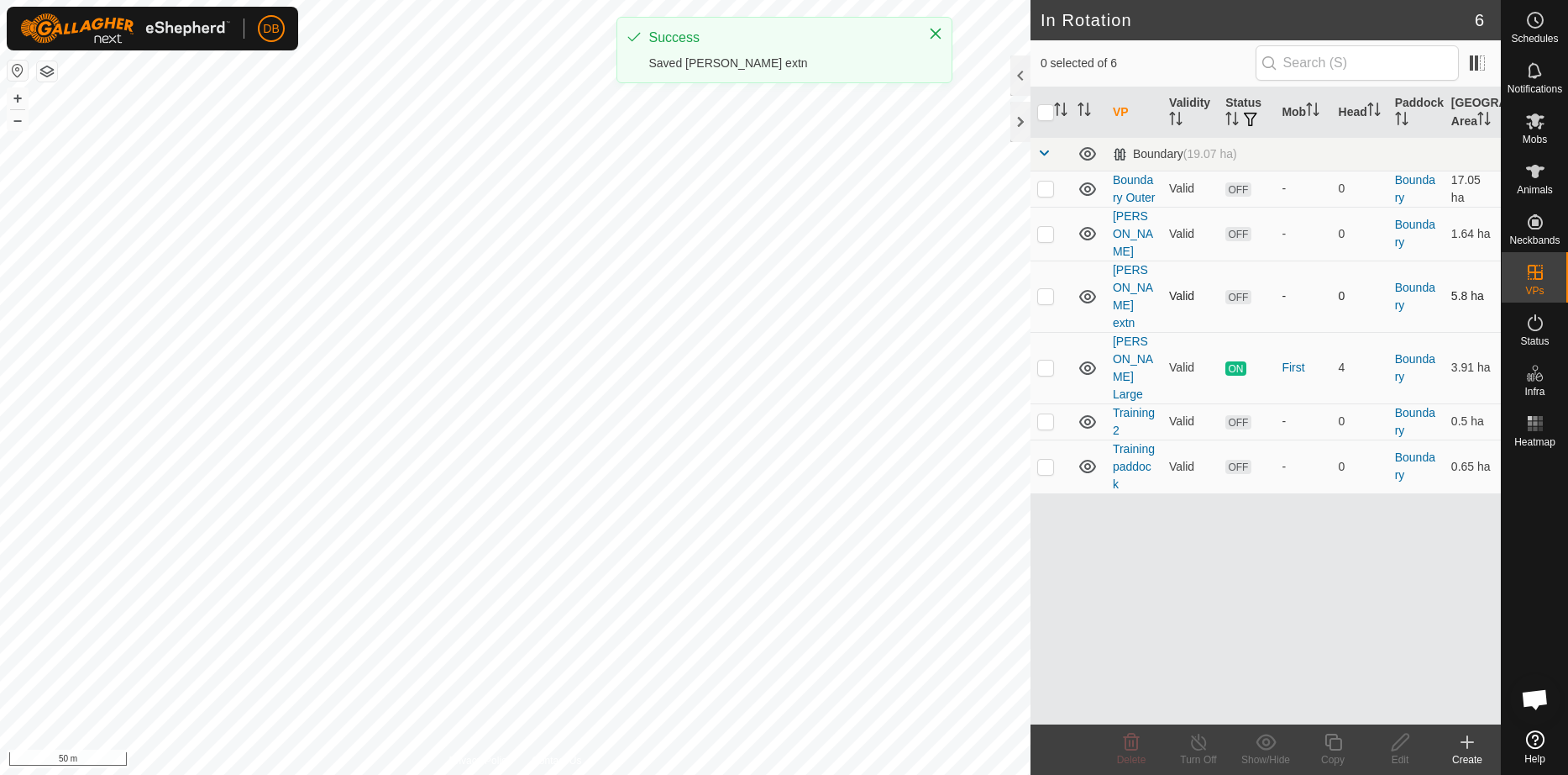
click at [1040, 294] on p-checkbox at bounding box center [1045, 296] width 17 height 14
checkbox input "true"
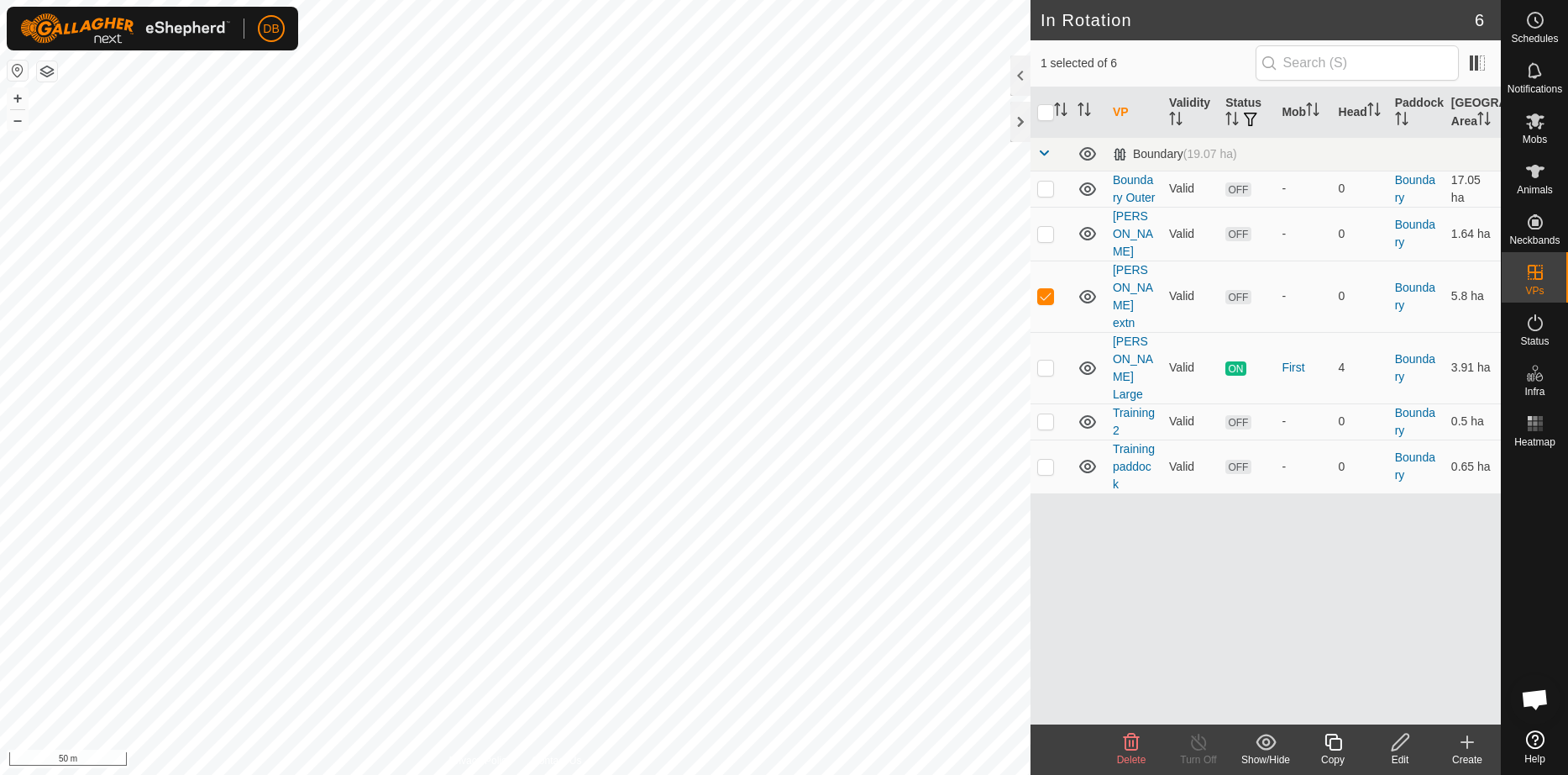
click at [1394, 747] on icon at bounding box center [1400, 742] width 21 height 20
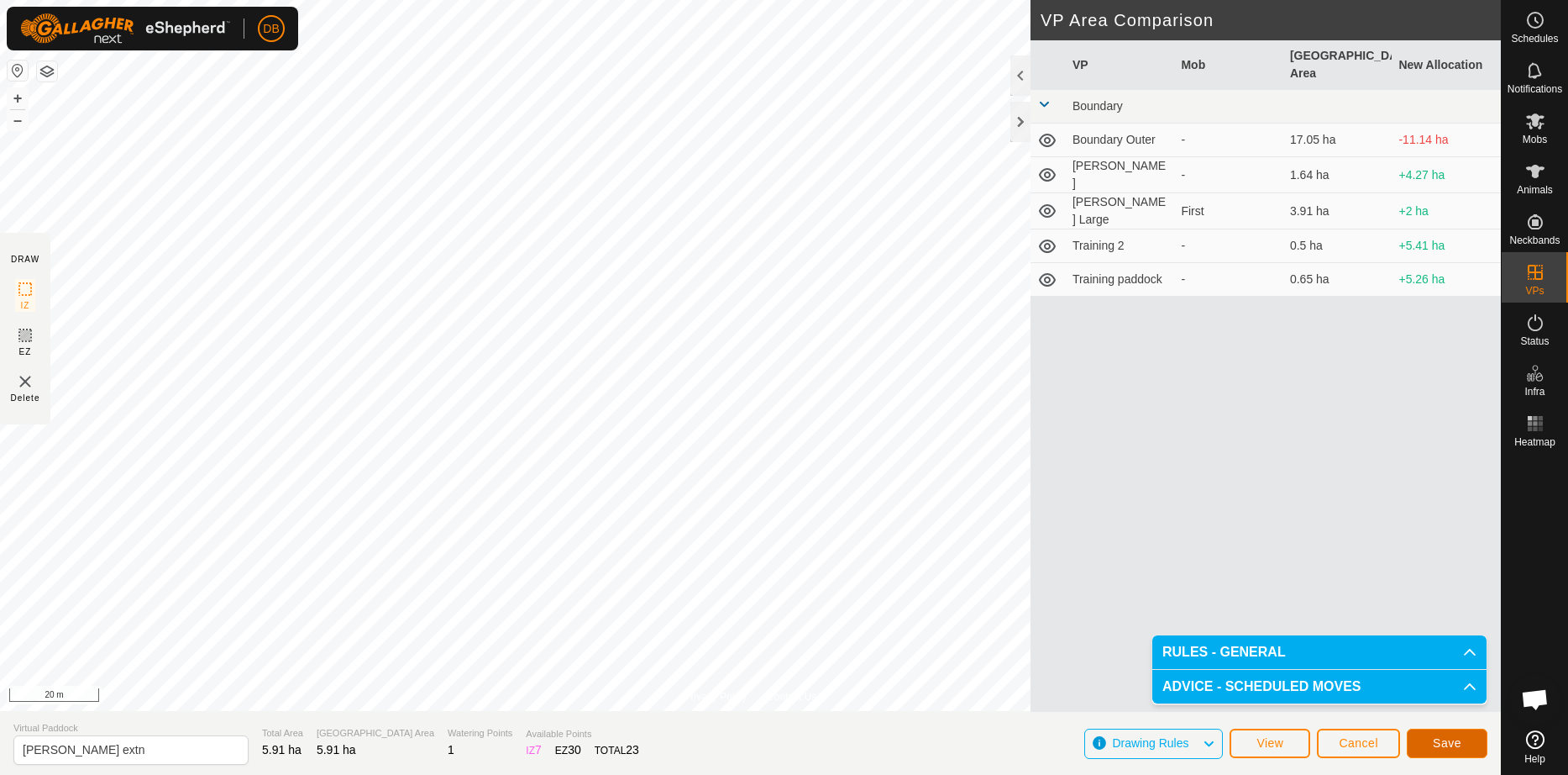
click at [1455, 743] on span "Save" at bounding box center [1447, 743] width 29 height 14
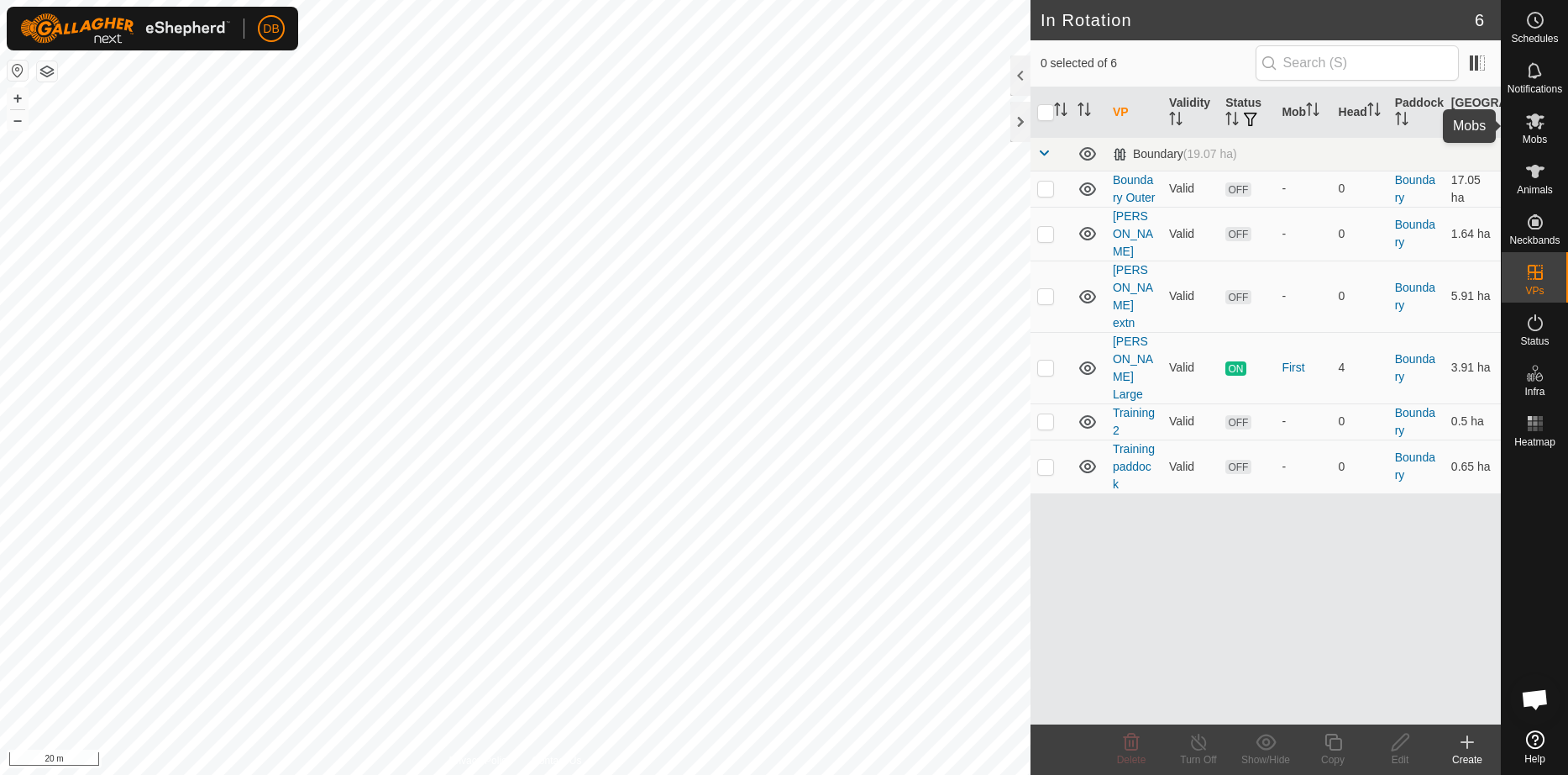
click at [1538, 116] on icon at bounding box center [1535, 121] width 19 height 16
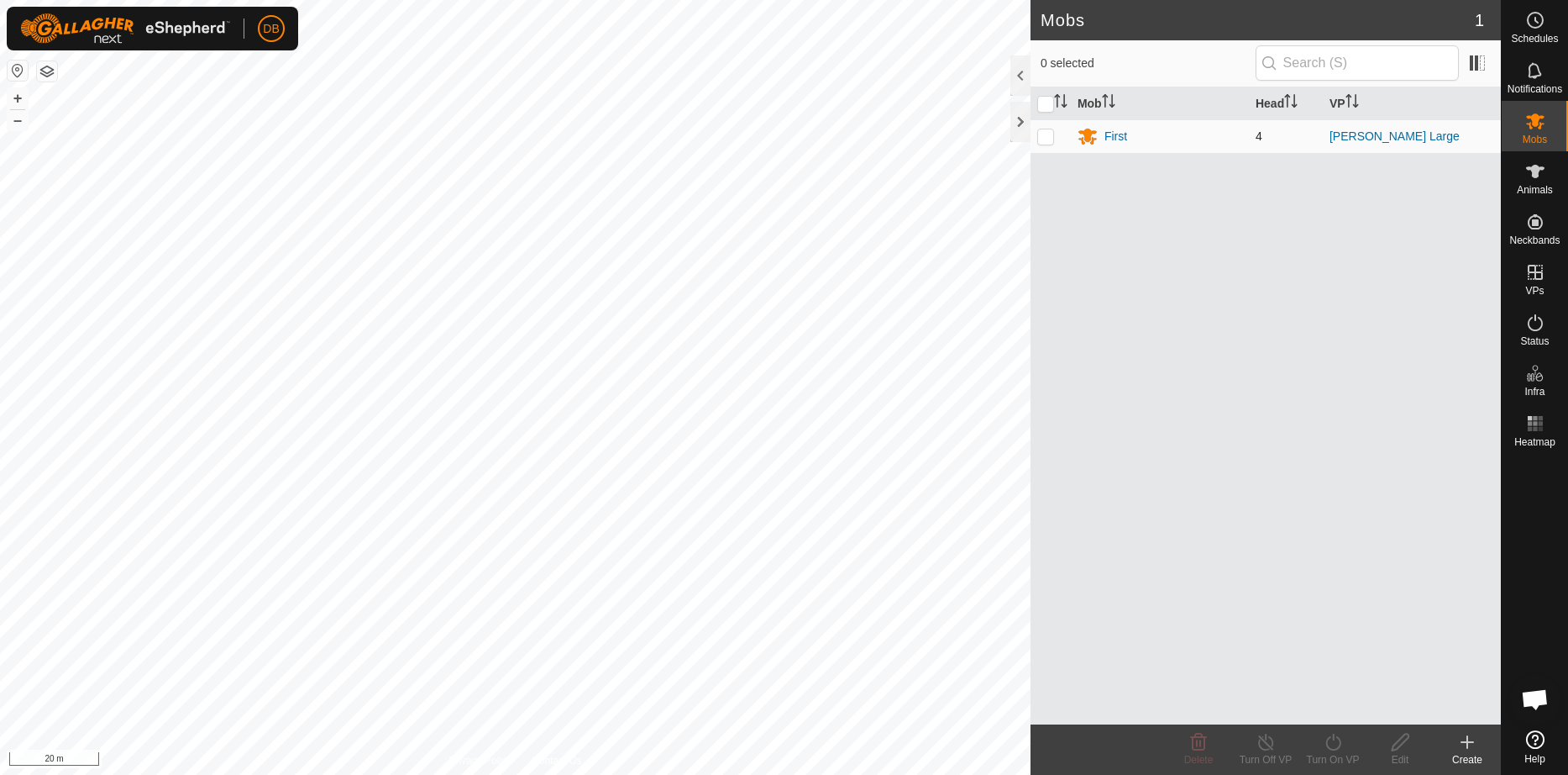
click at [1046, 132] on p-checkbox at bounding box center [1045, 136] width 17 height 14
checkbox input "true"
click at [1336, 756] on div "DB Schedules Notifications Mobs Animals Neckbands VPs Status Infra Heatmap Help…" at bounding box center [784, 387] width 1568 height 775
click at [1341, 746] on icon at bounding box center [1332, 742] width 21 height 20
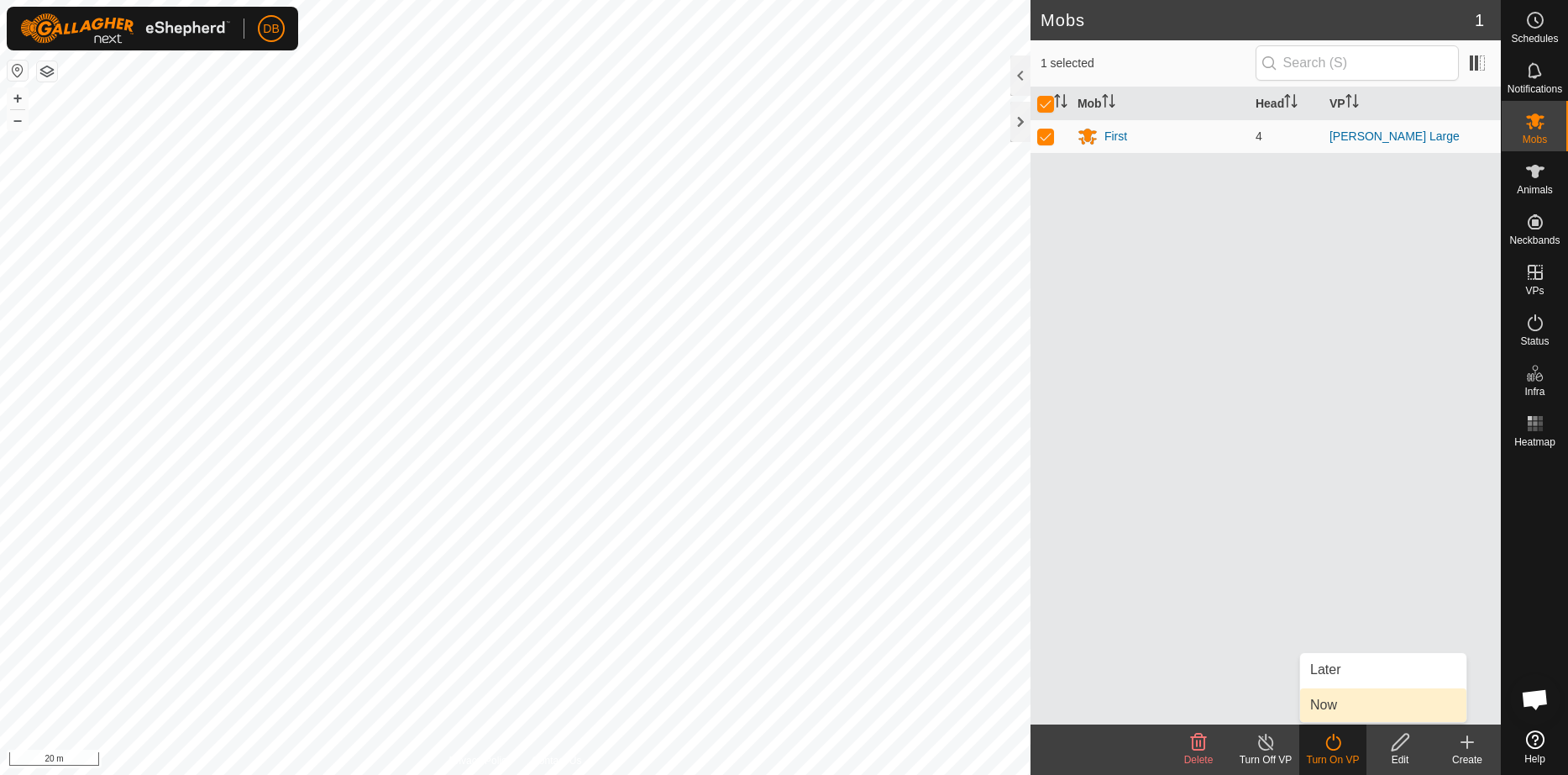
click at [1331, 700] on link "Now" at bounding box center [1382, 705] width 166 height 34
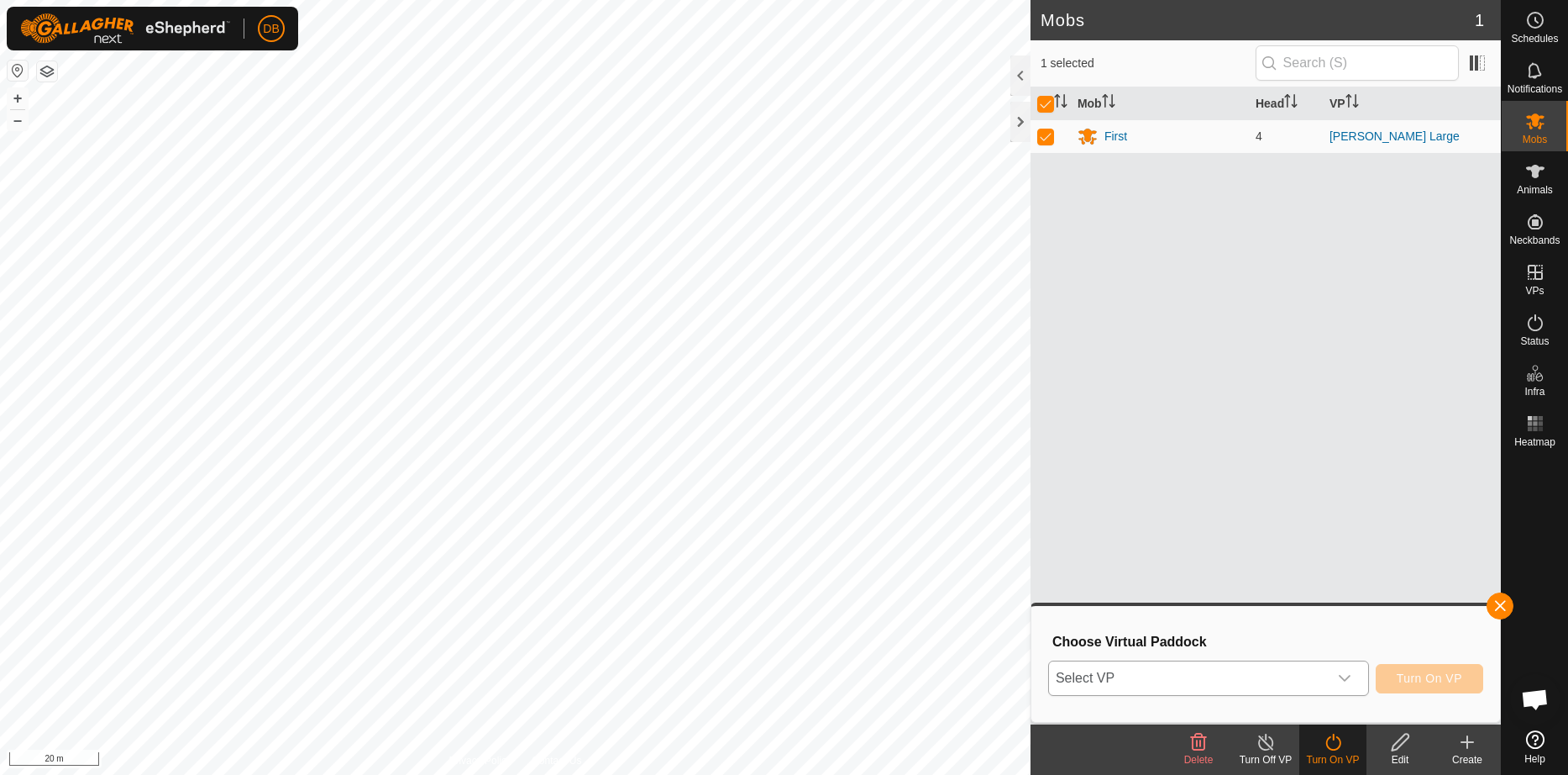
click at [1338, 677] on icon "dropdown trigger" at bounding box center [1344, 678] width 12 height 7
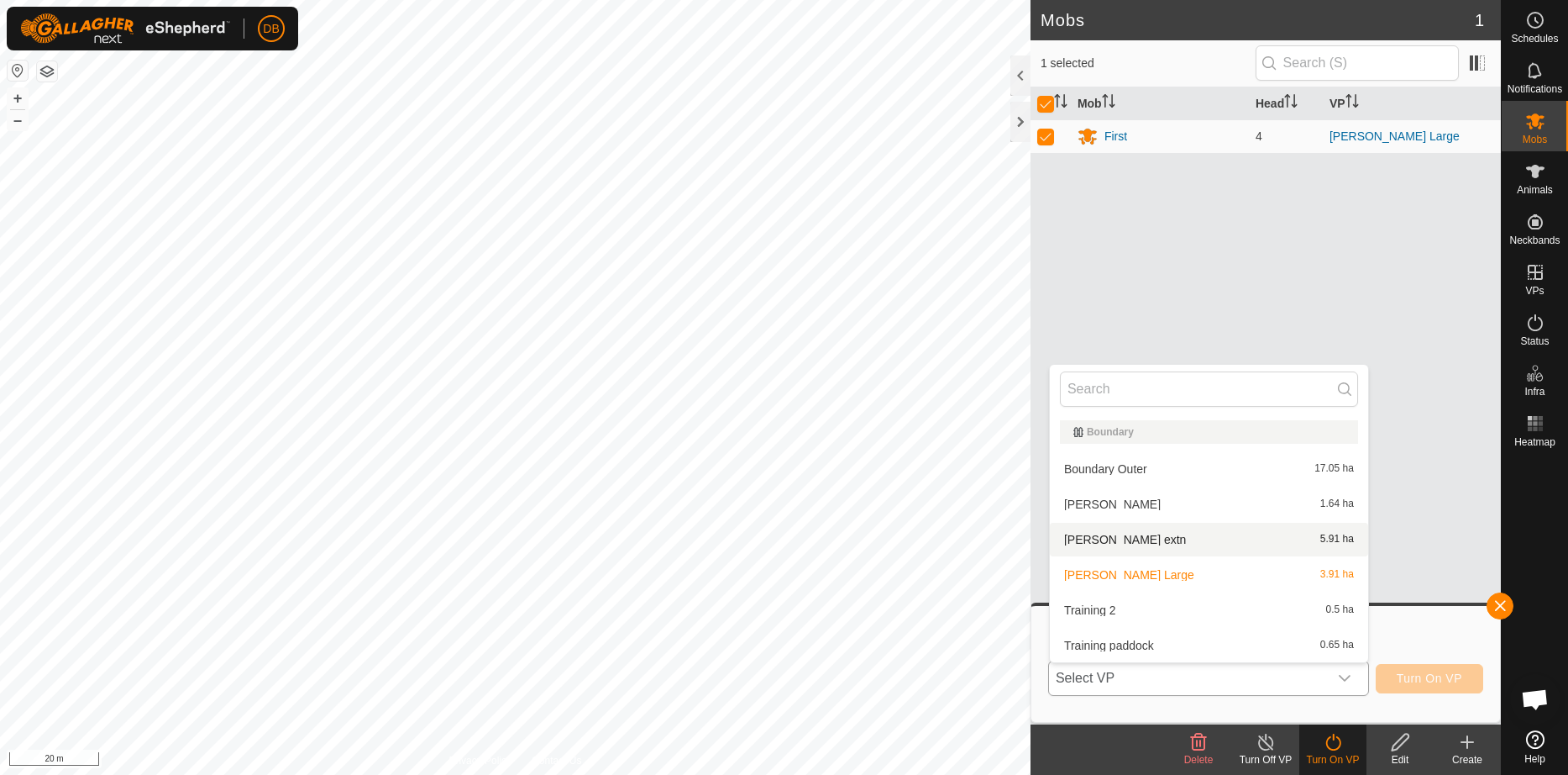
click at [1101, 538] on li "knoll extn 5.91 ha" at bounding box center [1209, 539] width 318 height 34
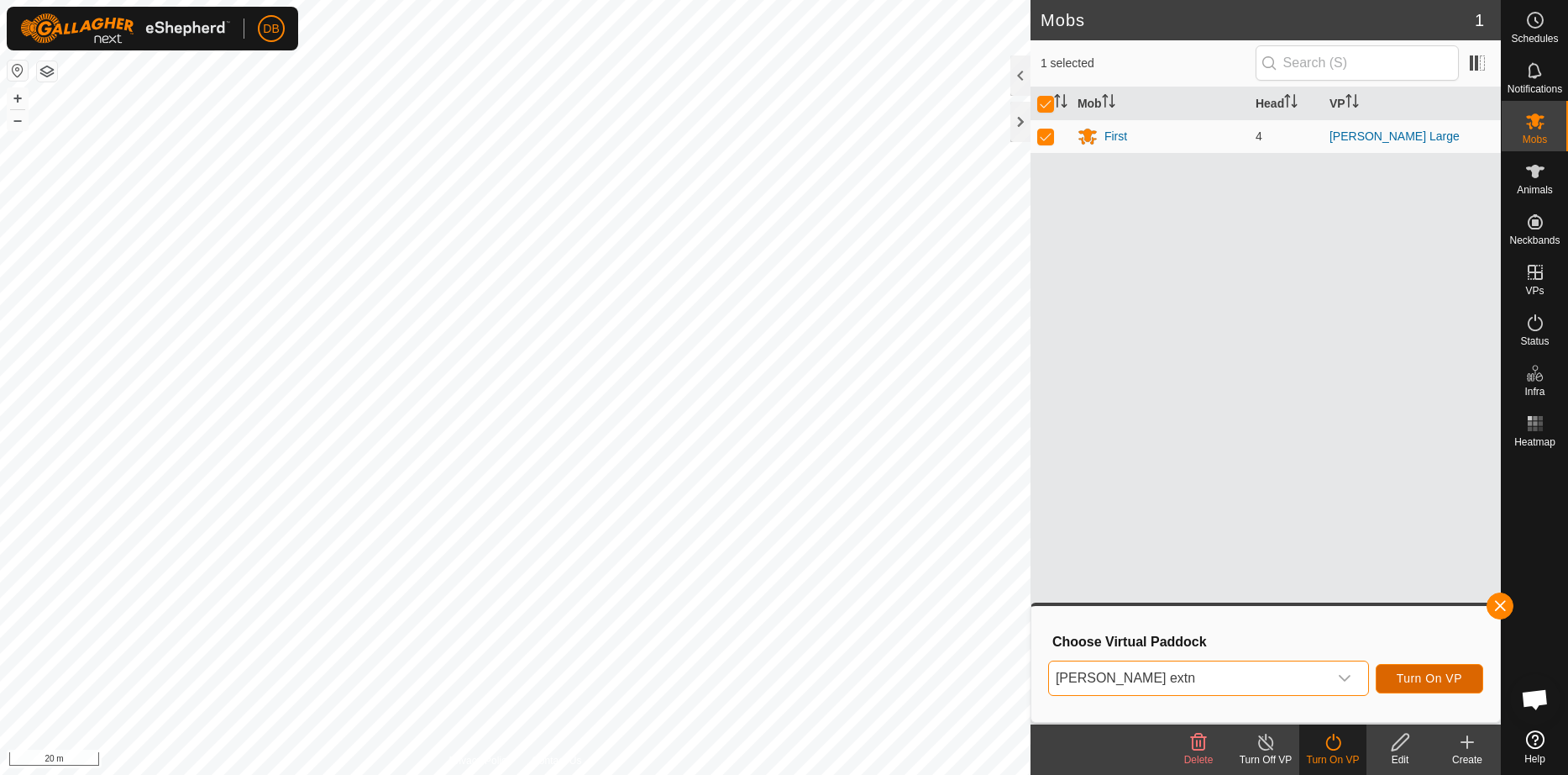
click at [1426, 676] on span "Turn On VP" at bounding box center [1429, 678] width 66 height 14
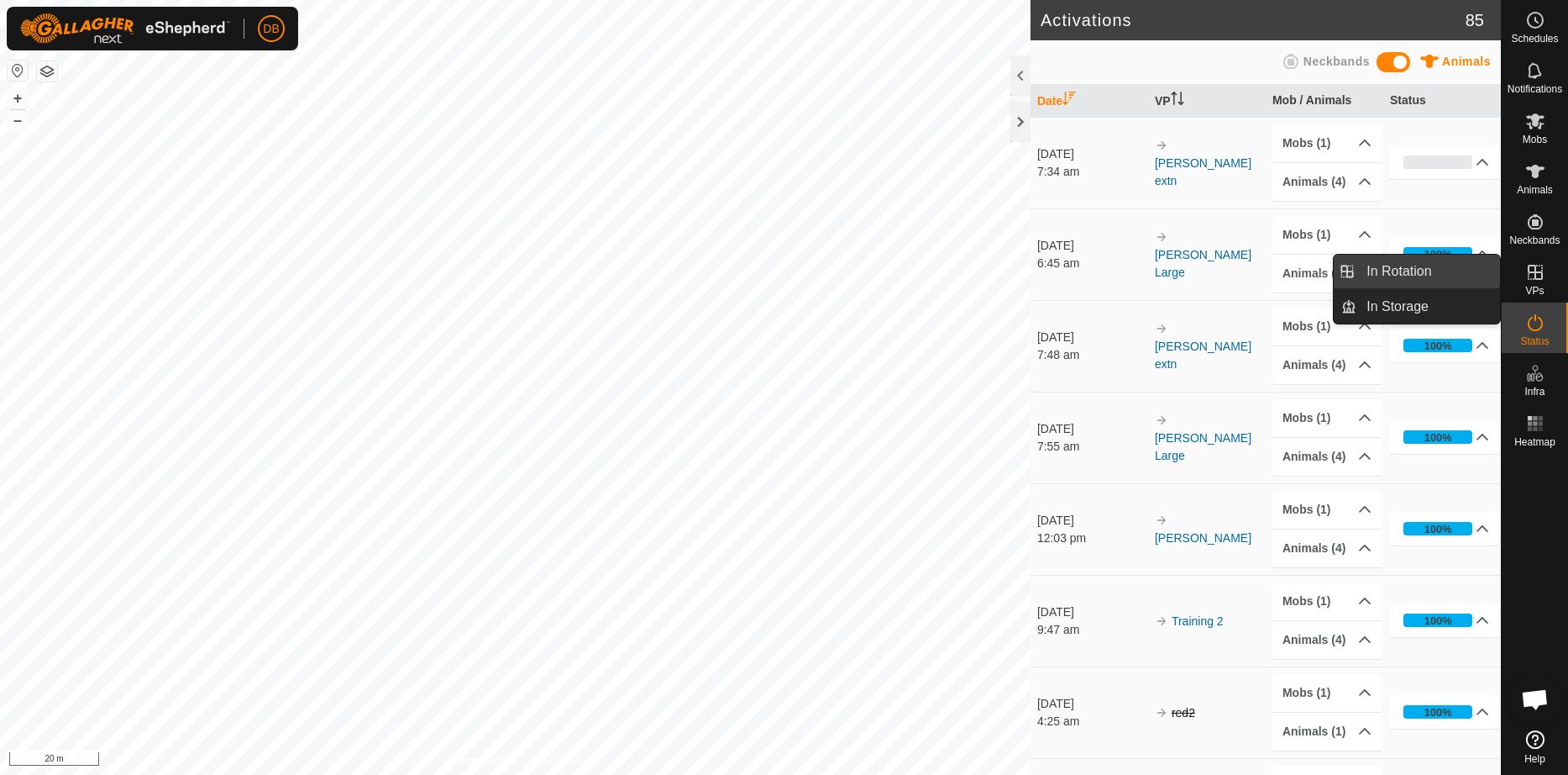
click at [1388, 269] on link "In Rotation" at bounding box center [1428, 272] width 143 height 34
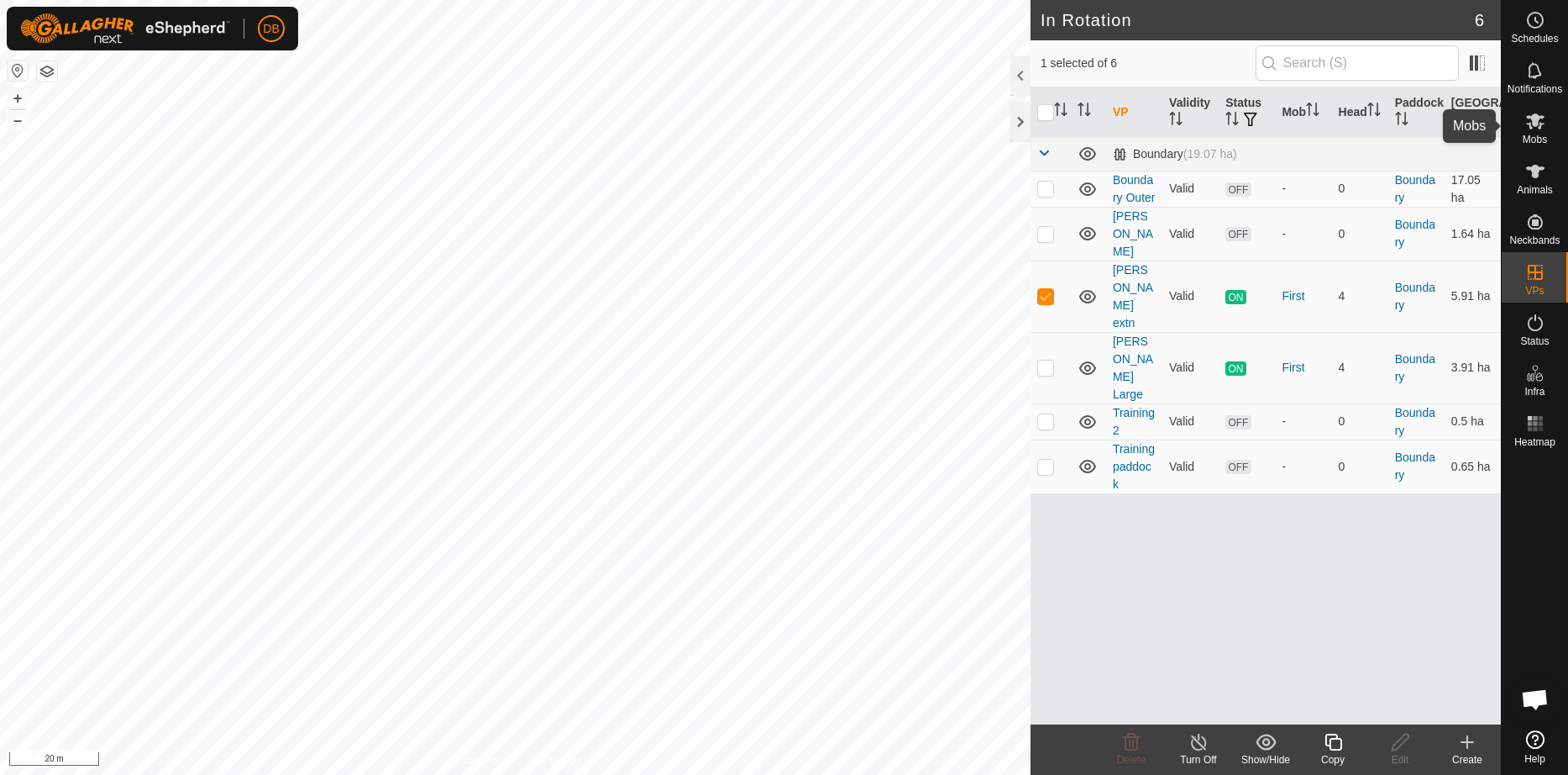
click at [1541, 134] on span "Mobs" at bounding box center [1534, 139] width 24 height 10
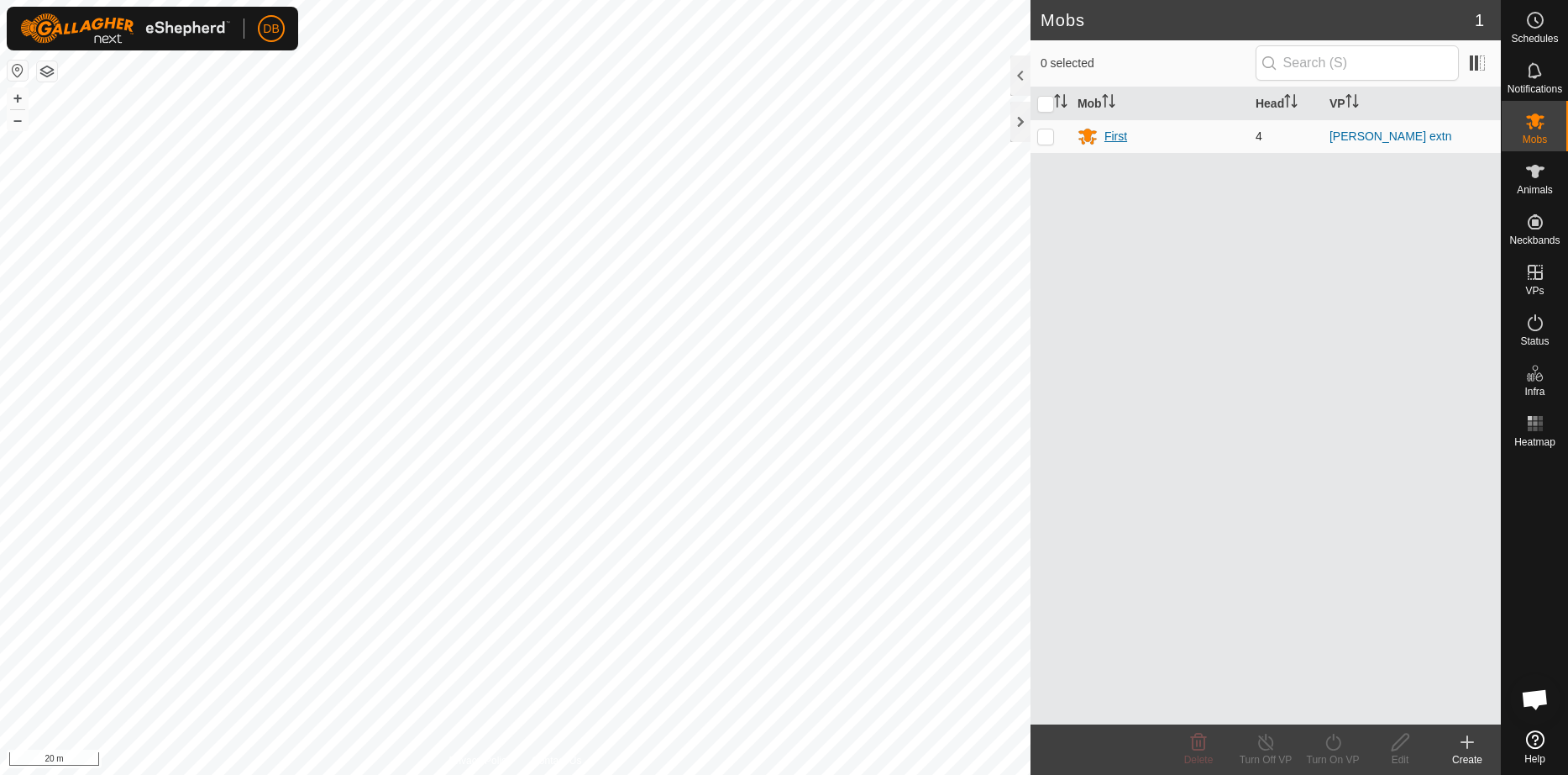
click at [1114, 135] on div "First" at bounding box center [1116, 136] width 23 height 18
